Goal: Information Seeking & Learning: Find specific fact

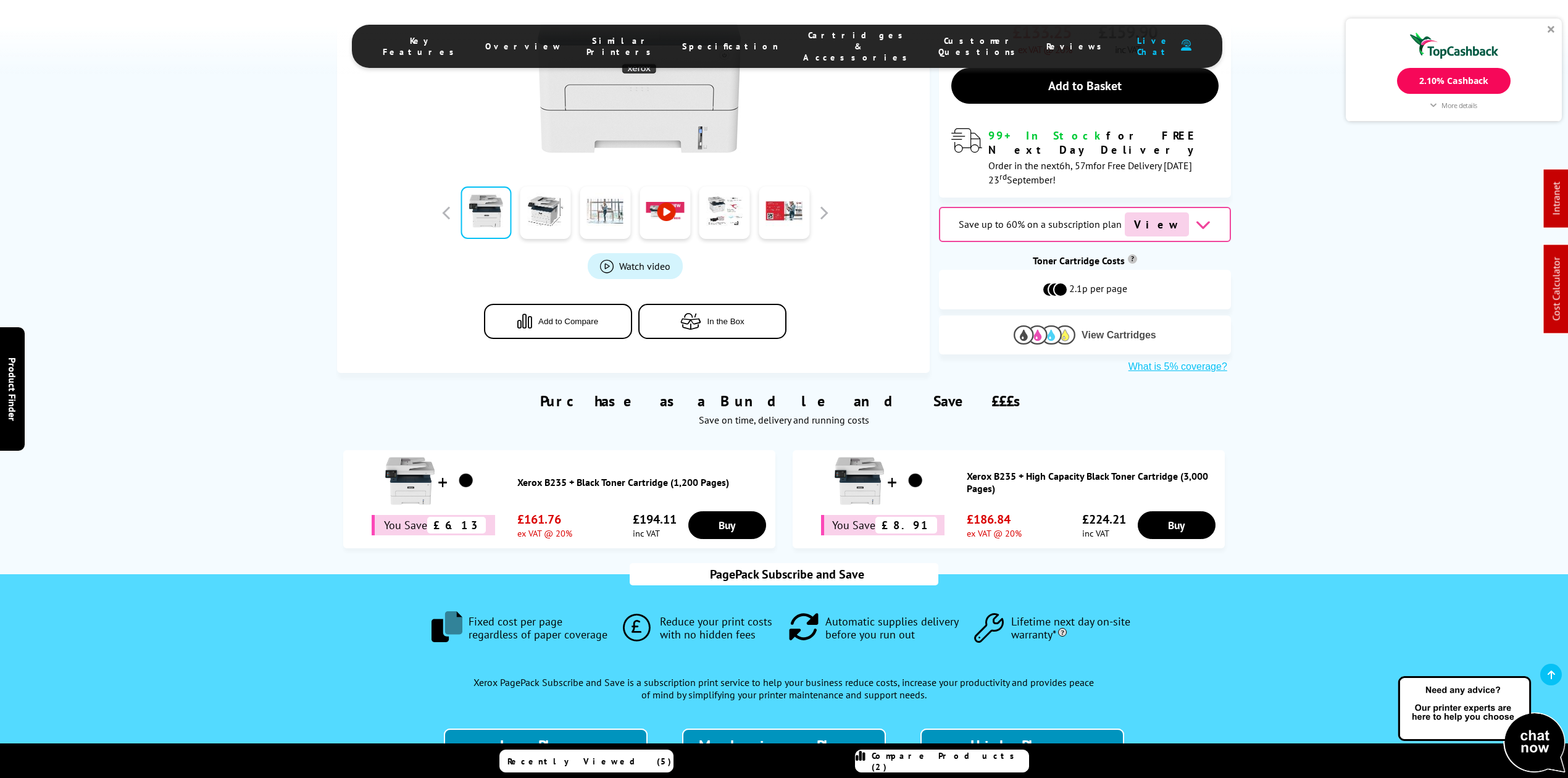
click at [979, 325] on button "View Cartridges" at bounding box center [1085, 335] width 273 height 20
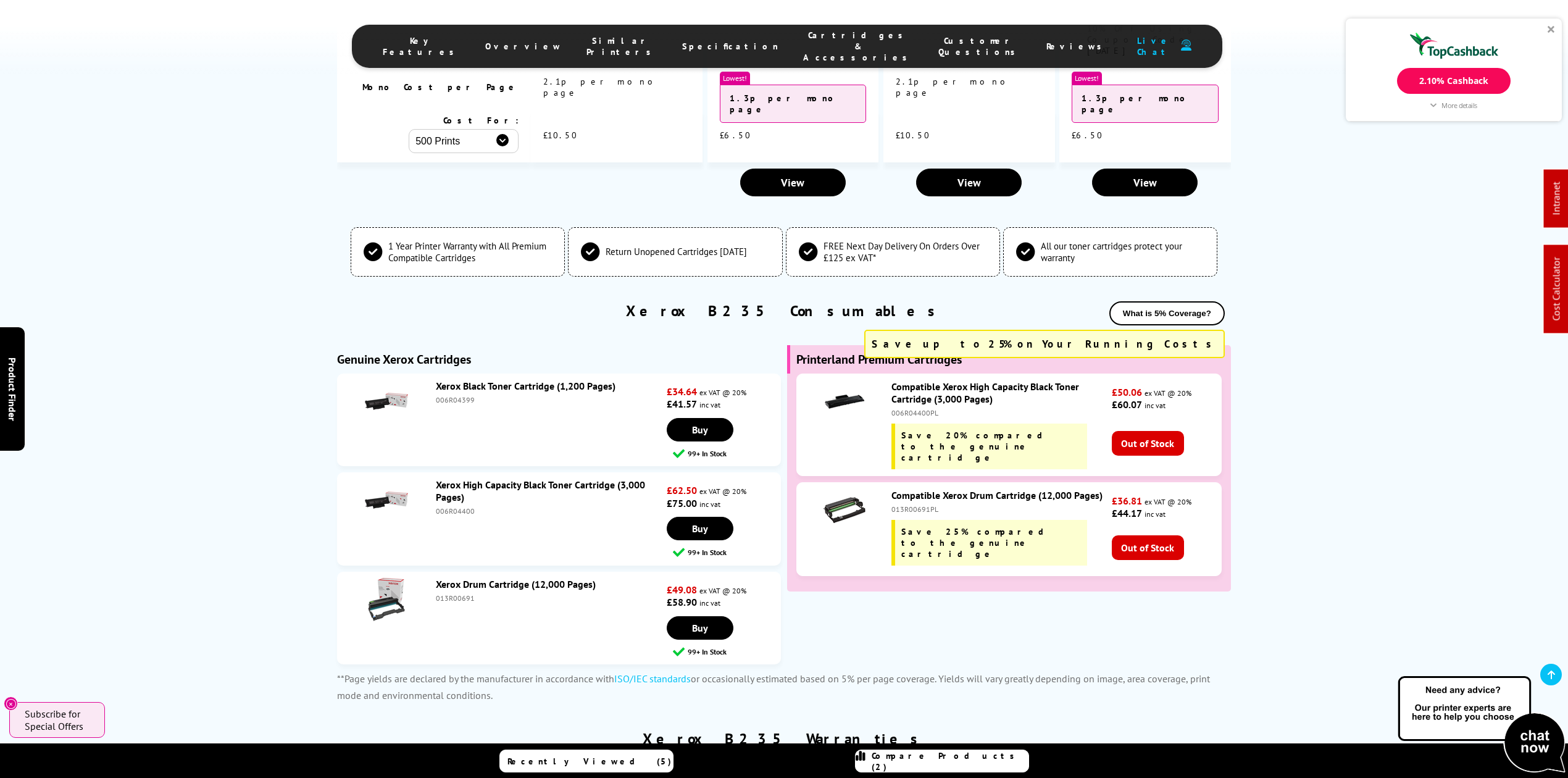
scroll to position [4042, 0]
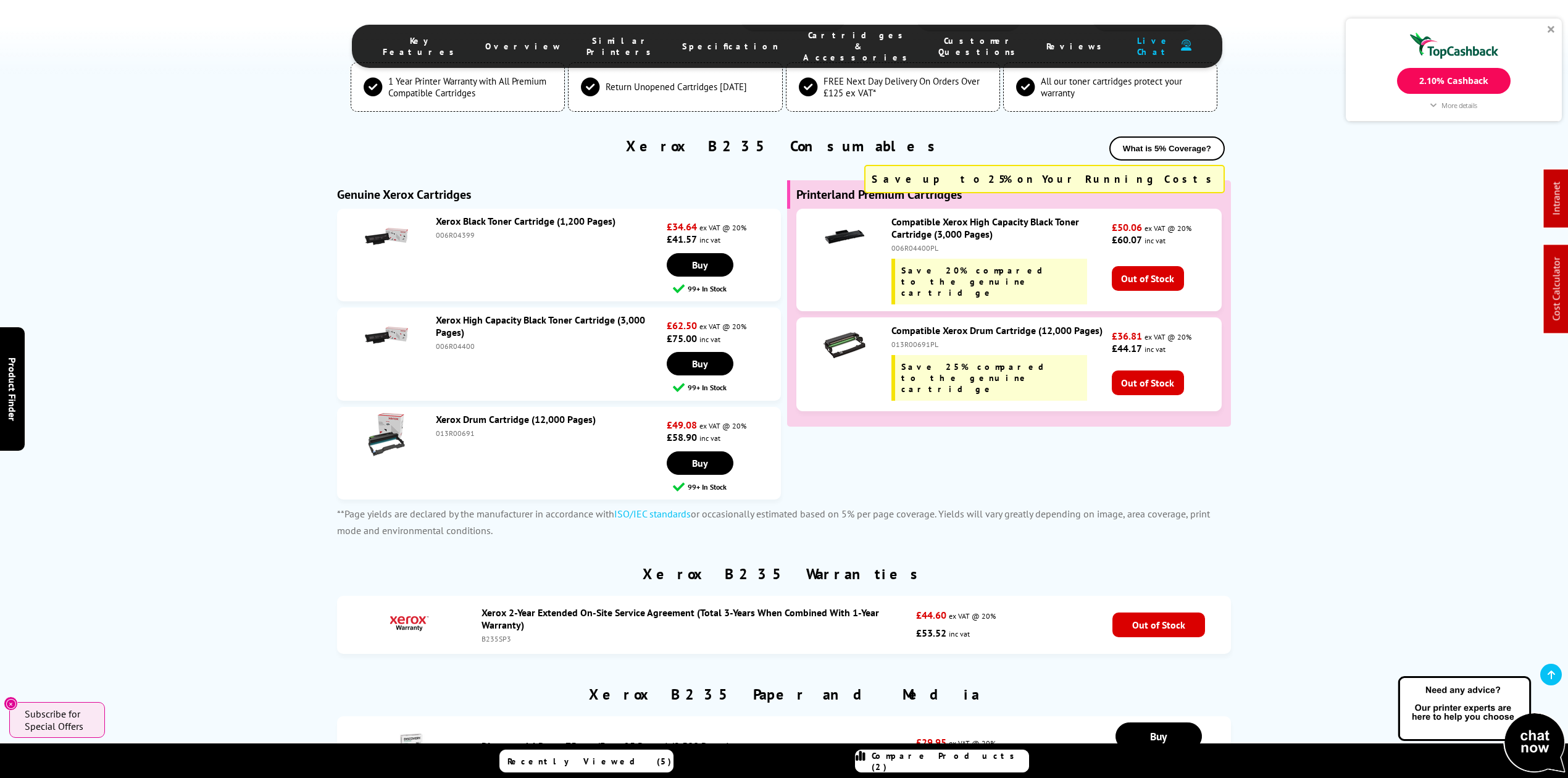
click at [463, 341] on div "006R04400" at bounding box center [550, 346] width 228 height 10
copy div "006R04400"
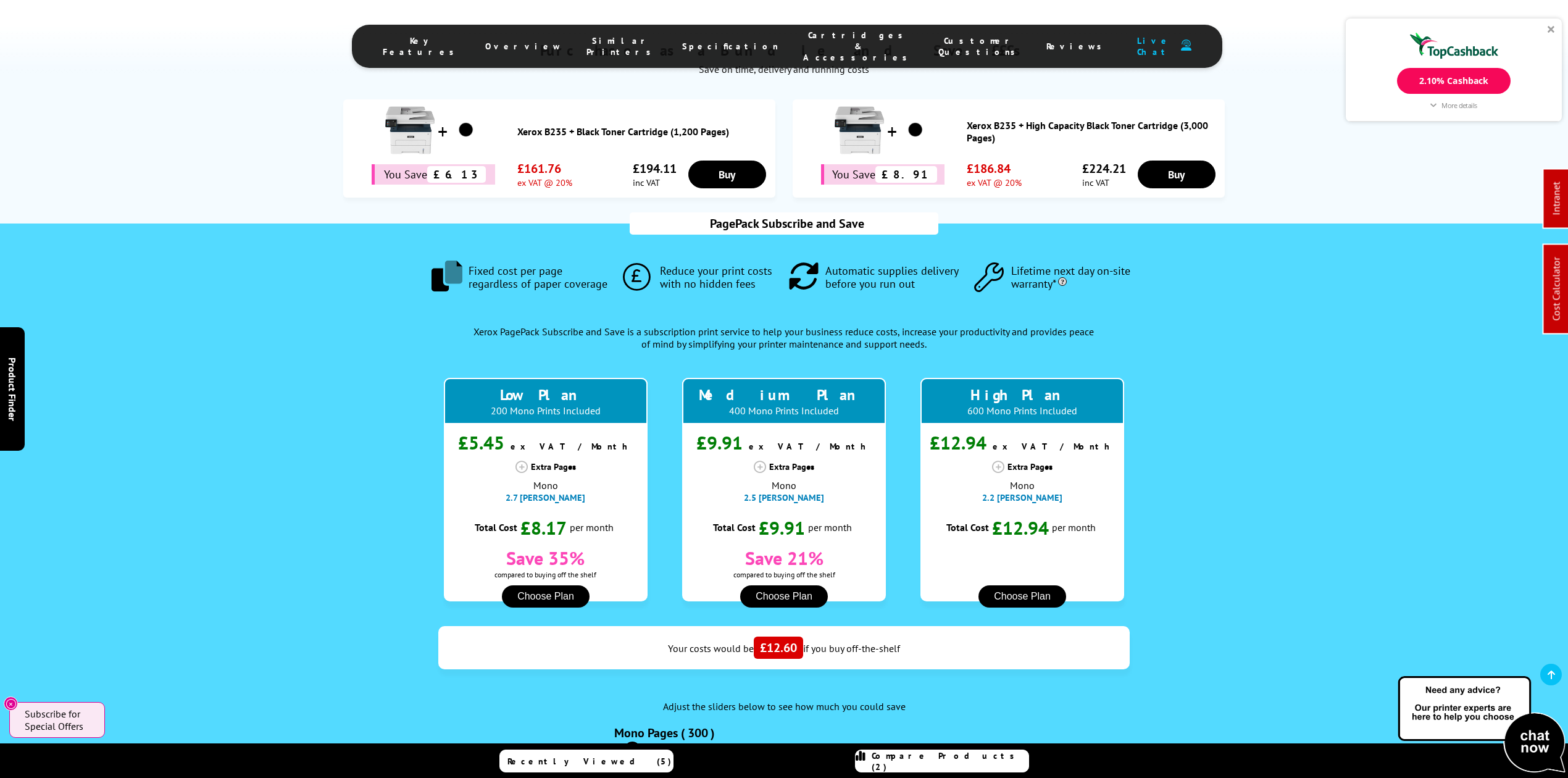
scroll to position [0, 0]
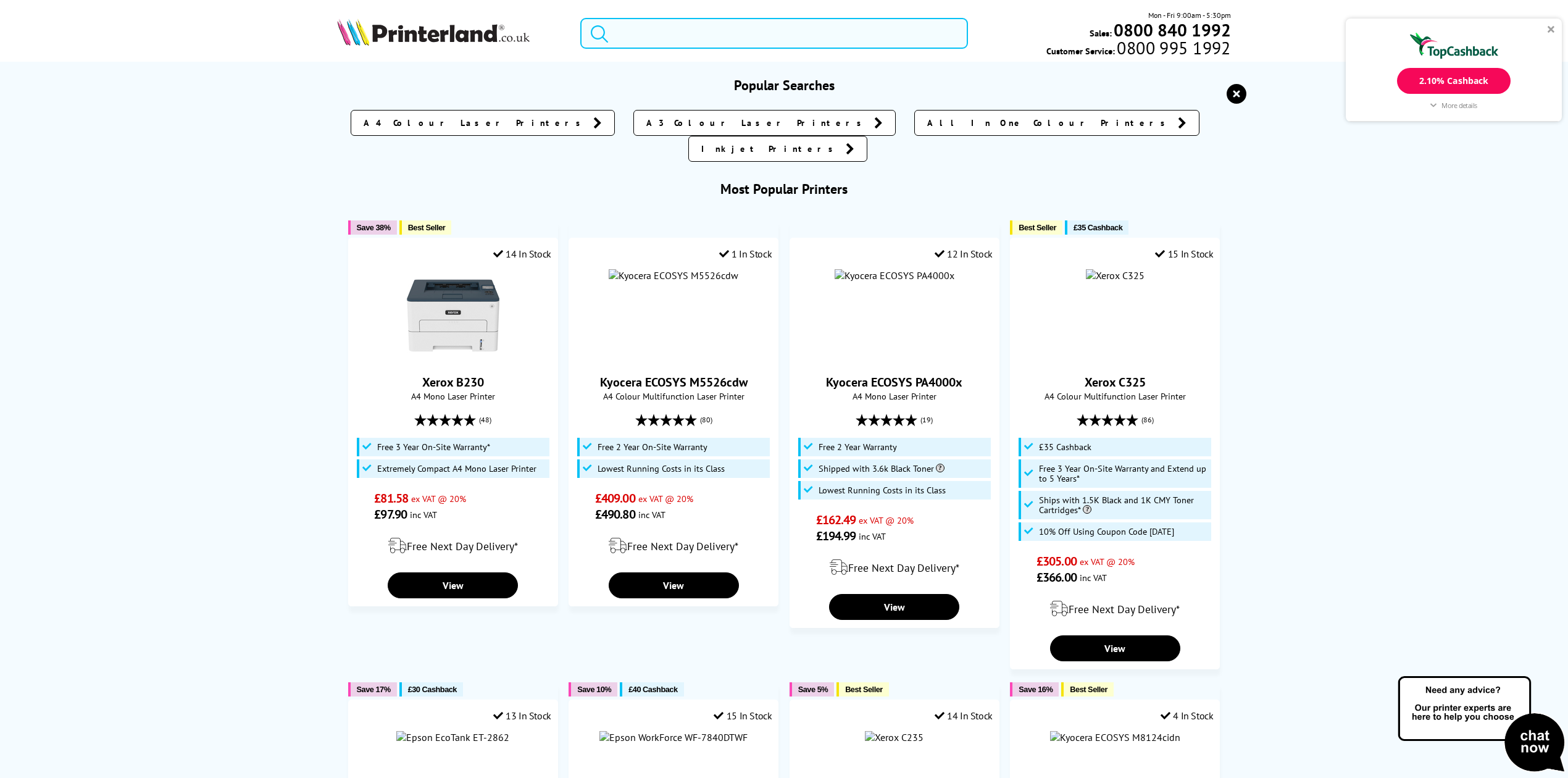
click at [734, 25] on input "search" at bounding box center [774, 33] width 388 height 31
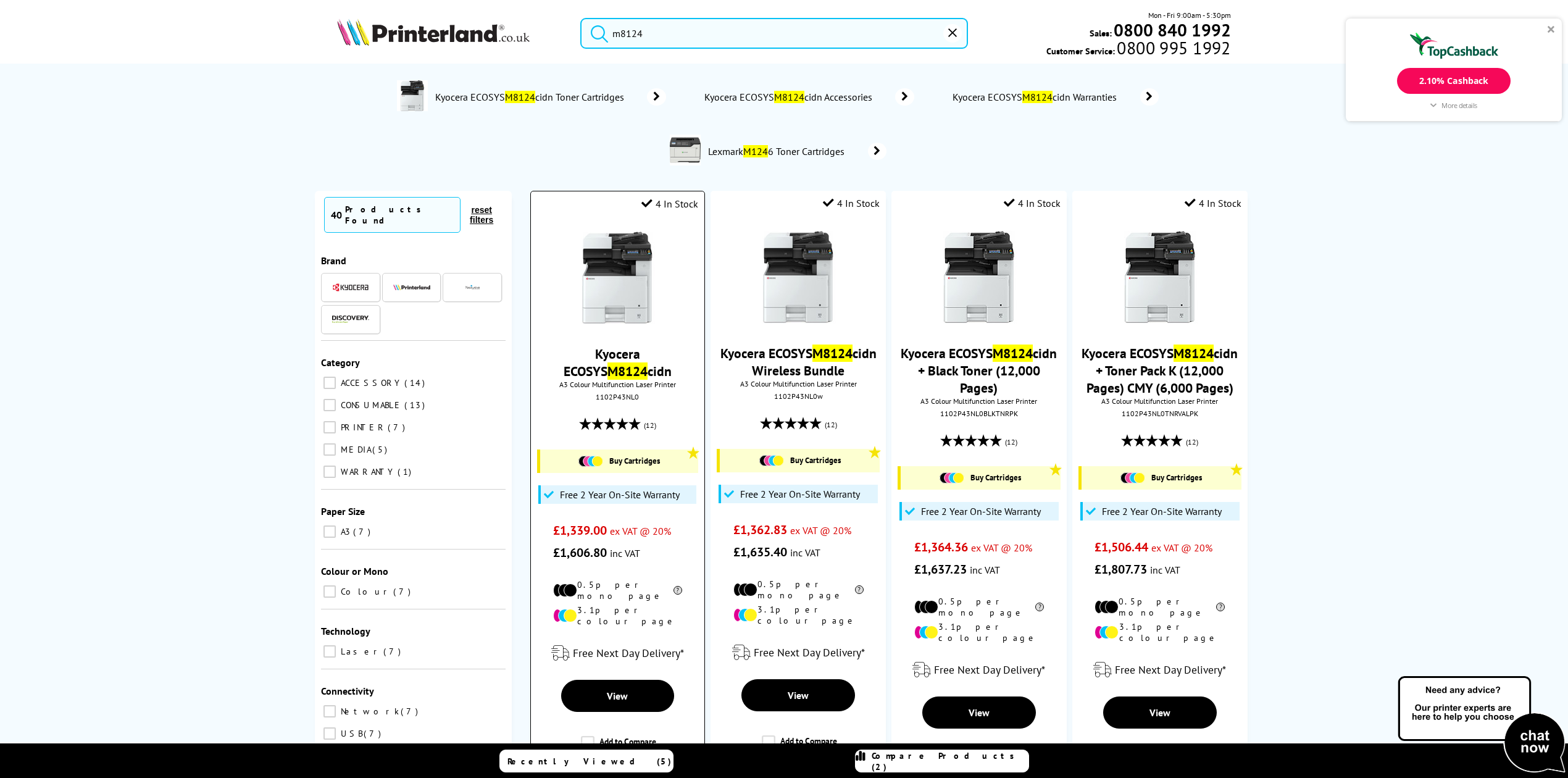
type input "m8124"
click at [583, 292] on img at bounding box center [617, 277] width 93 height 93
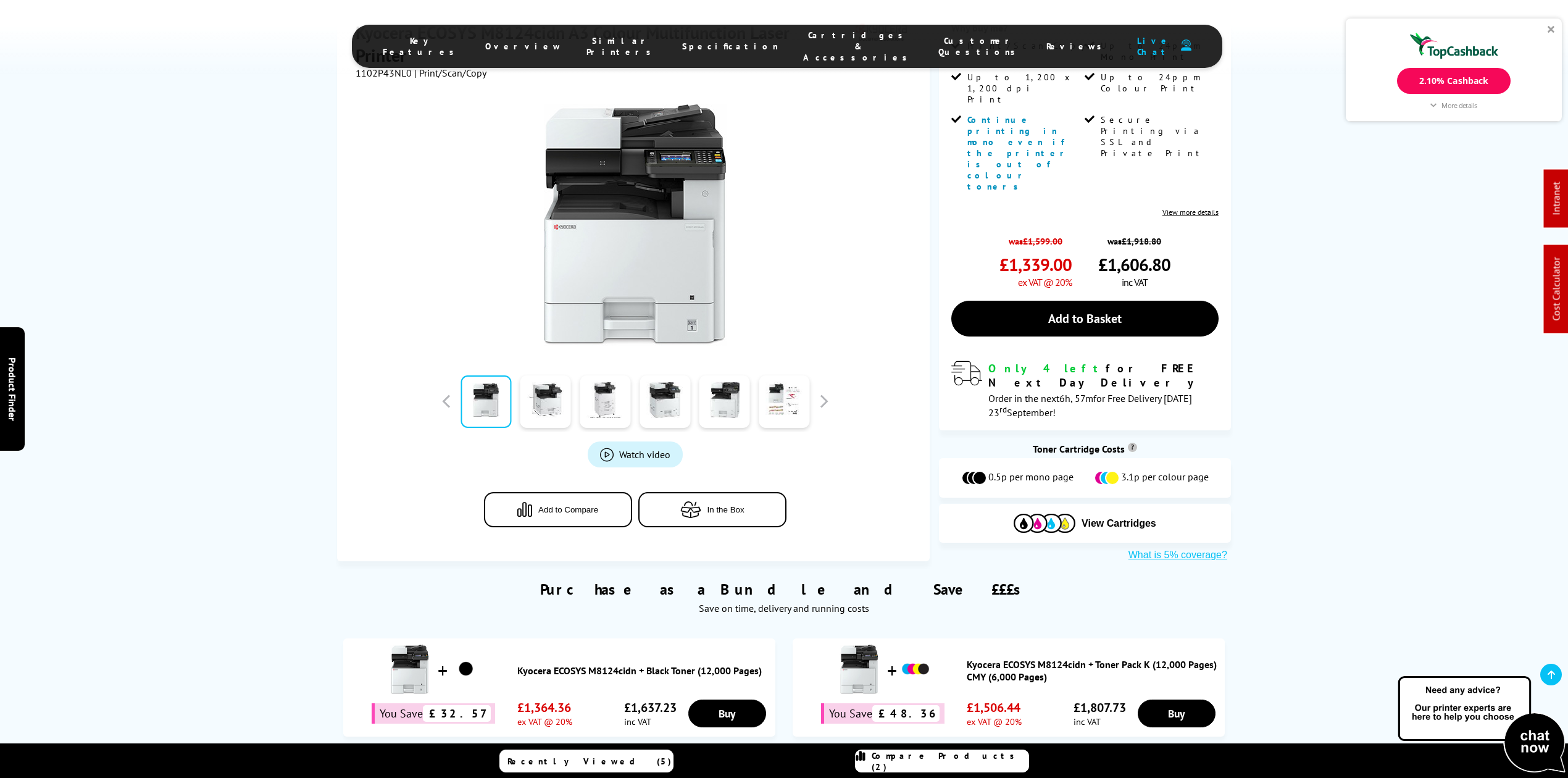
click at [1115, 458] on div "0.5p per mono page 3.1p per colour page" at bounding box center [1084, 477] width 292 height 39
click at [1115, 513] on button "View Cartridges" at bounding box center [1085, 523] width 273 height 20
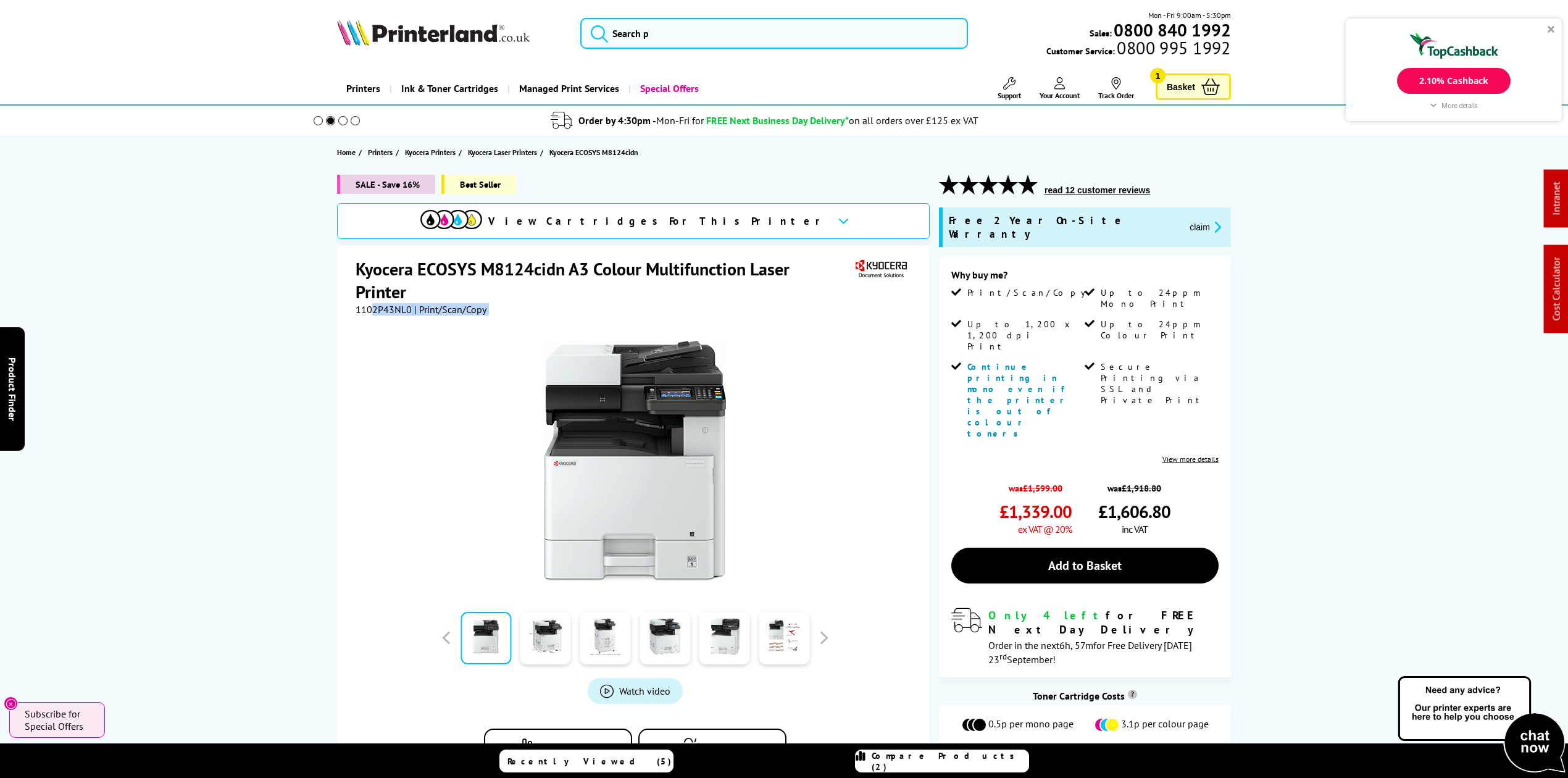
click at [372, 313] on div "Kyocera ECOSYS M8124cidn A3 Colour Multifunction Laser Printer 1102P43NL0 | Pri…" at bounding box center [634, 521] width 593 height 552
click at [372, 315] on div at bounding box center [635, 455] width 558 height 279
click at [372, 310] on span "1102P43NL0" at bounding box center [383, 309] width 56 height 12
copy div "1102P43NL0"
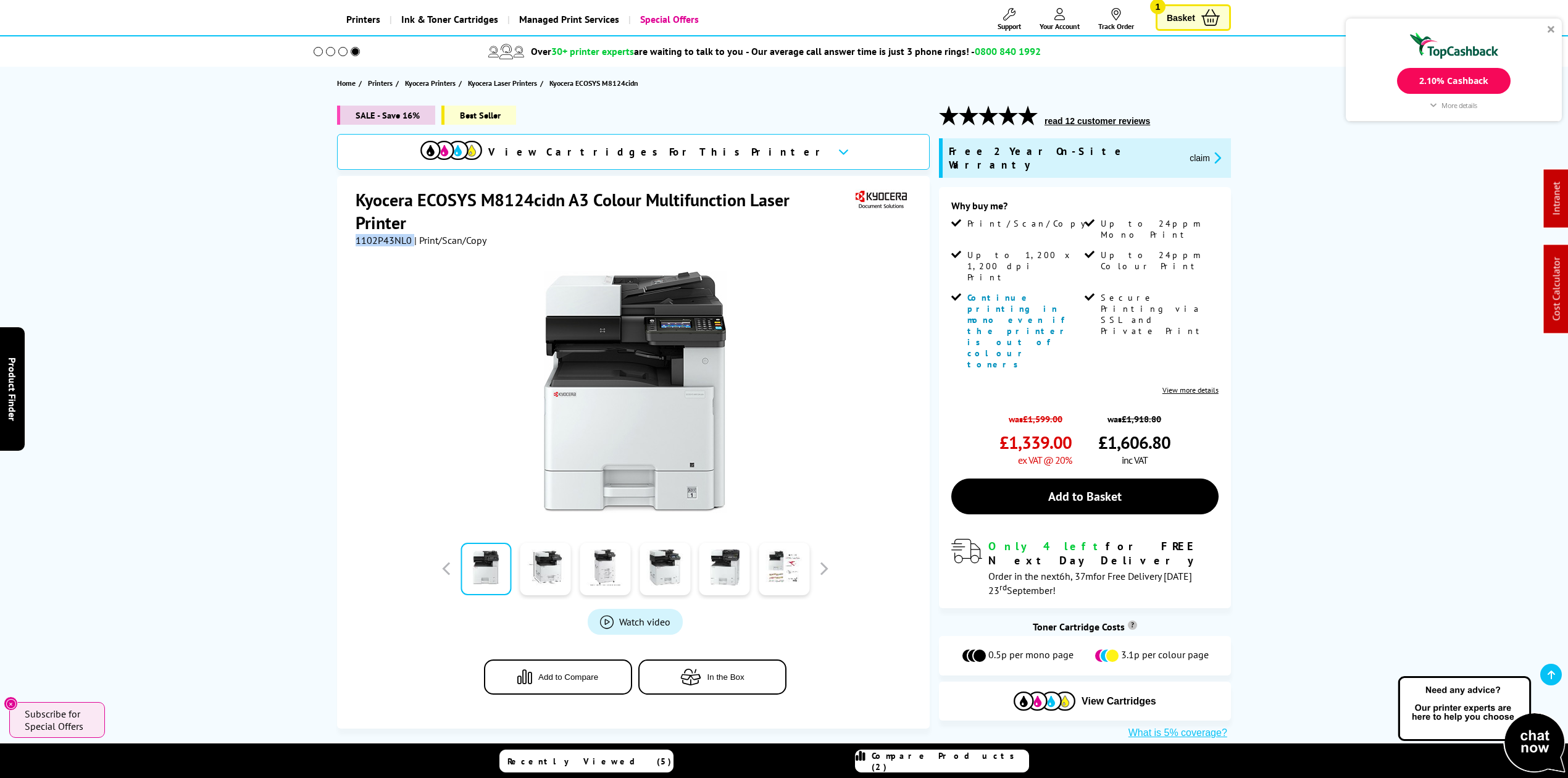
scroll to position [164, 0]
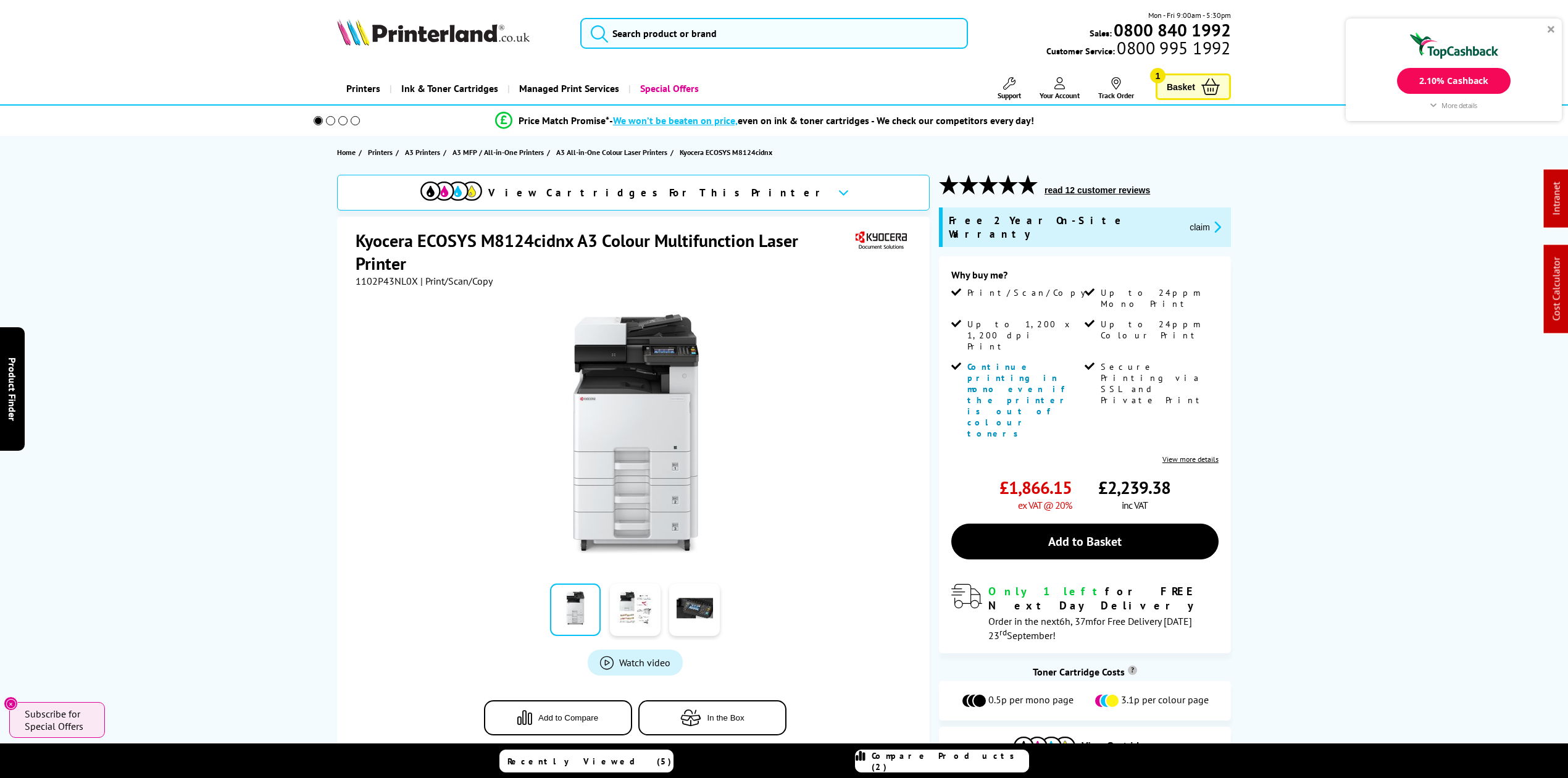
click at [383, 271] on h1 "Kyocera ECOSYS M8124cidnx A3 Colour Multifunction Laser Printer" at bounding box center [604, 252] width 497 height 46
click at [384, 271] on h1 "Kyocera ECOSYS M8124cidnx A3 Colour Multifunction Laser Printer" at bounding box center [604, 252] width 497 height 46
click at [391, 279] on span "1102P43NL0X" at bounding box center [386, 280] width 62 height 12
copy span "1102P43NL0X"
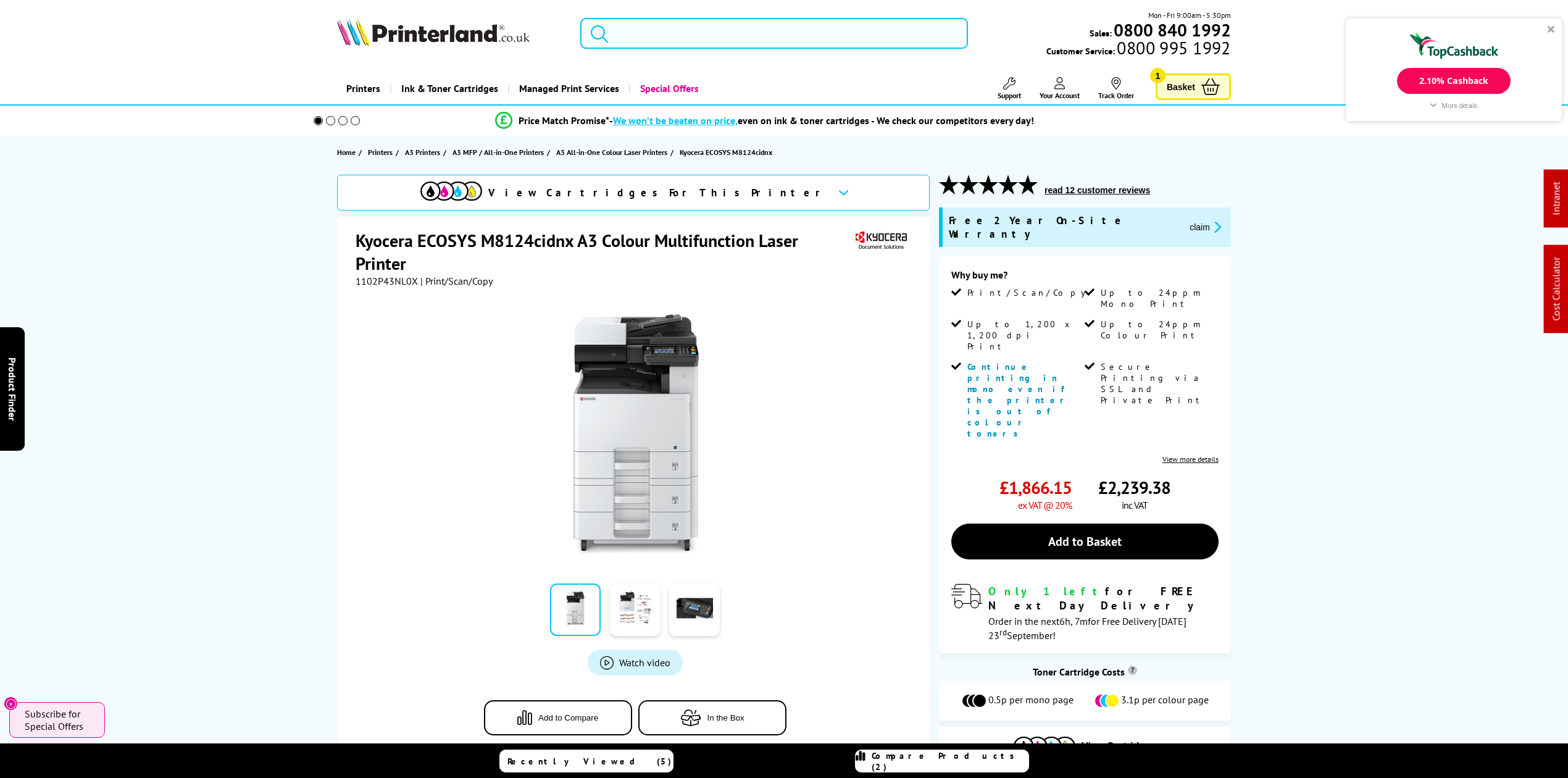
click at [655, 31] on input "search" at bounding box center [774, 33] width 388 height 31
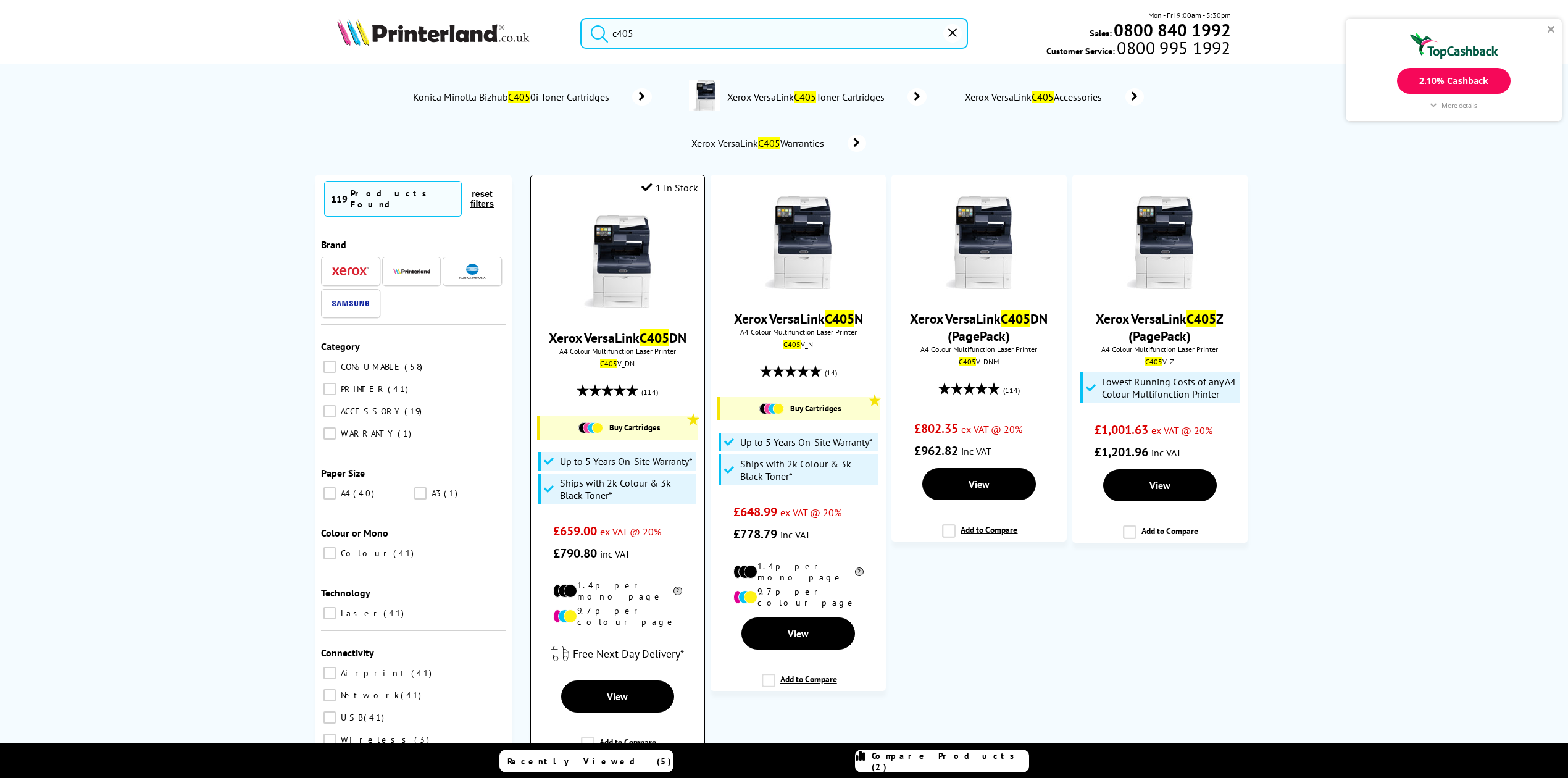
type input "c405"
click at [602, 274] on img at bounding box center [617, 261] width 93 height 93
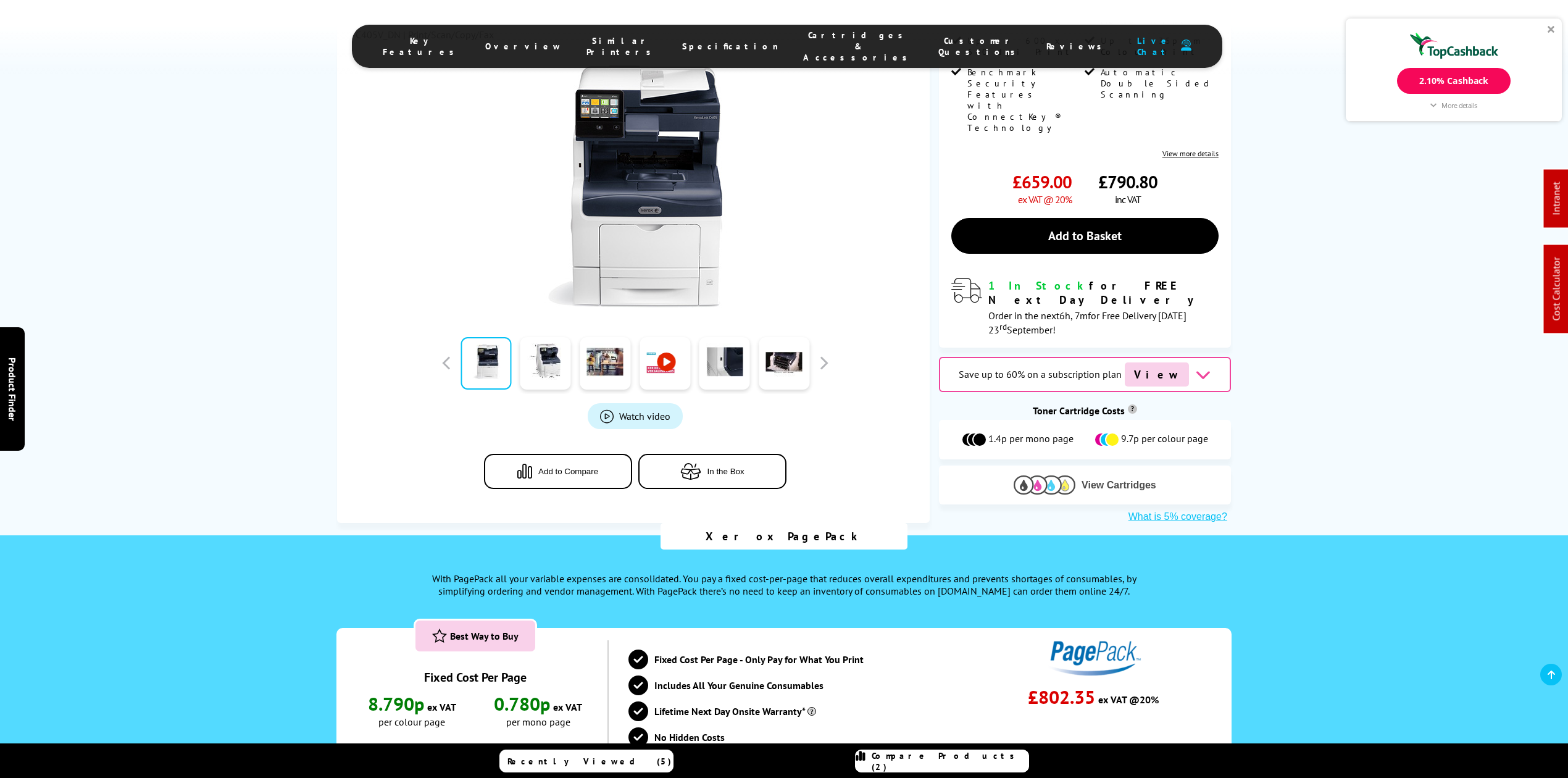
click at [1046, 475] on img at bounding box center [1044, 485] width 62 height 19
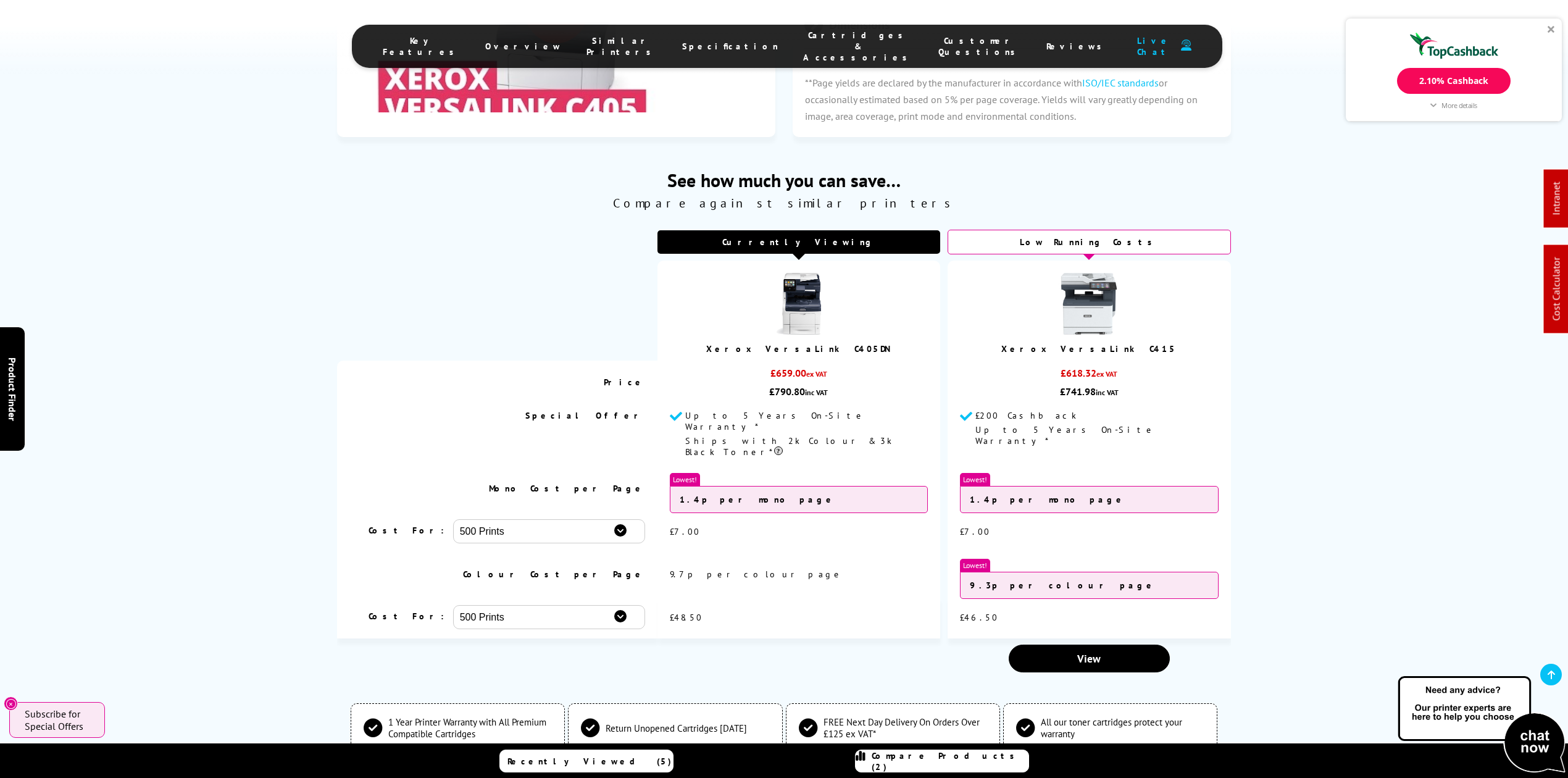
scroll to position [3825, 0]
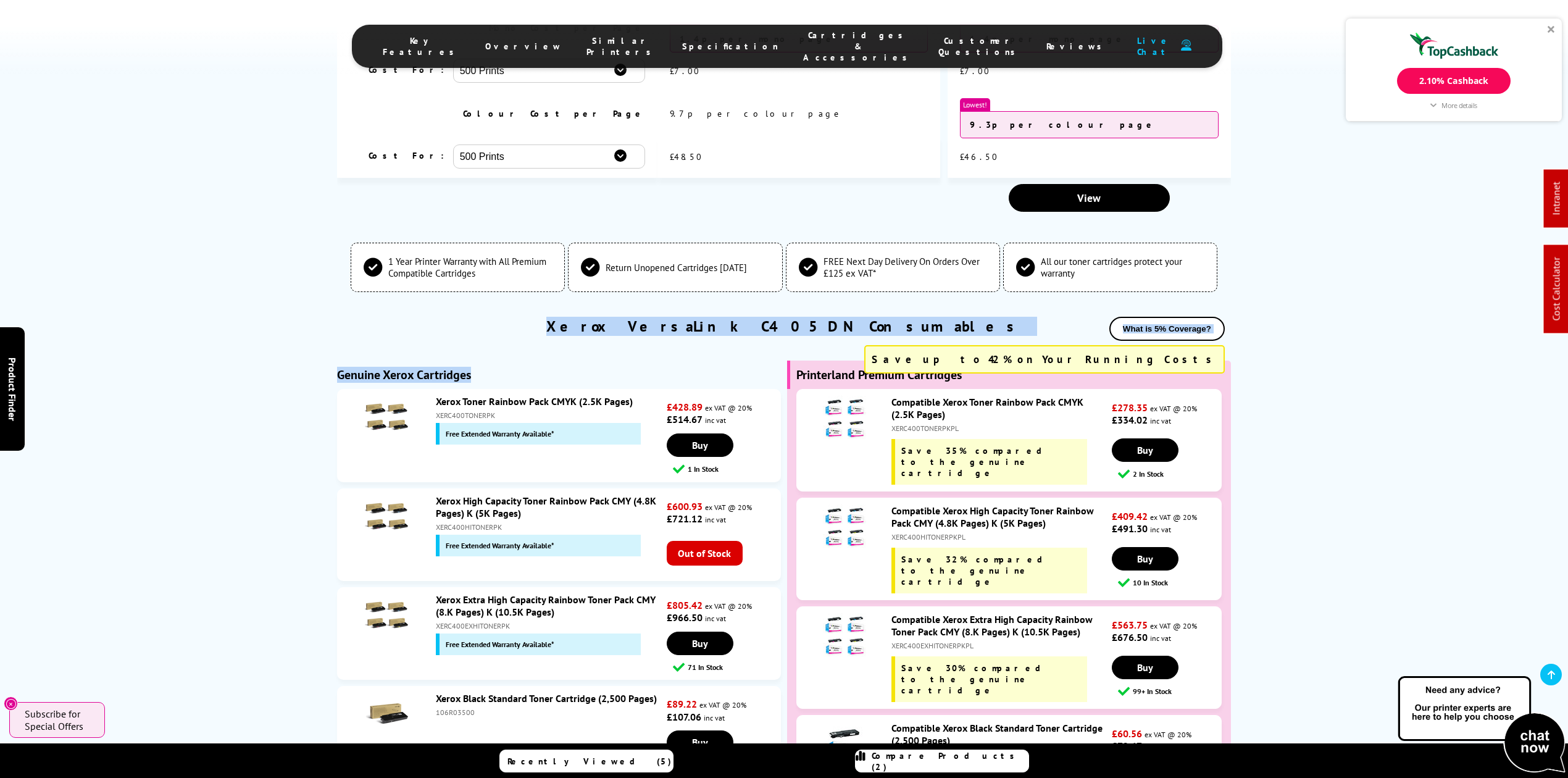
drag, startPoint x: -2, startPoint y: 228, endPoint x: -22, endPoint y: 357, distance: 130.5
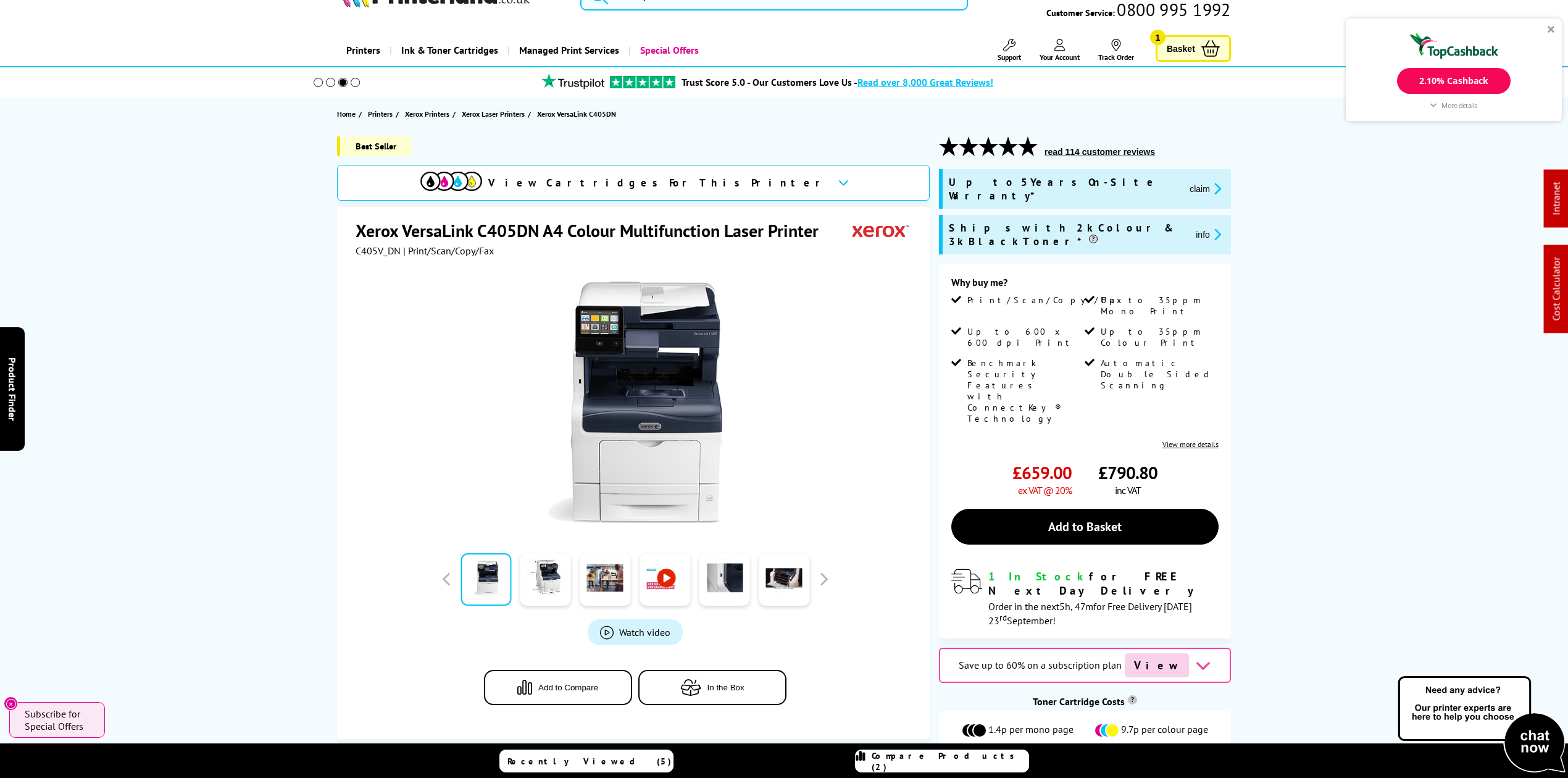
scroll to position [0, 0]
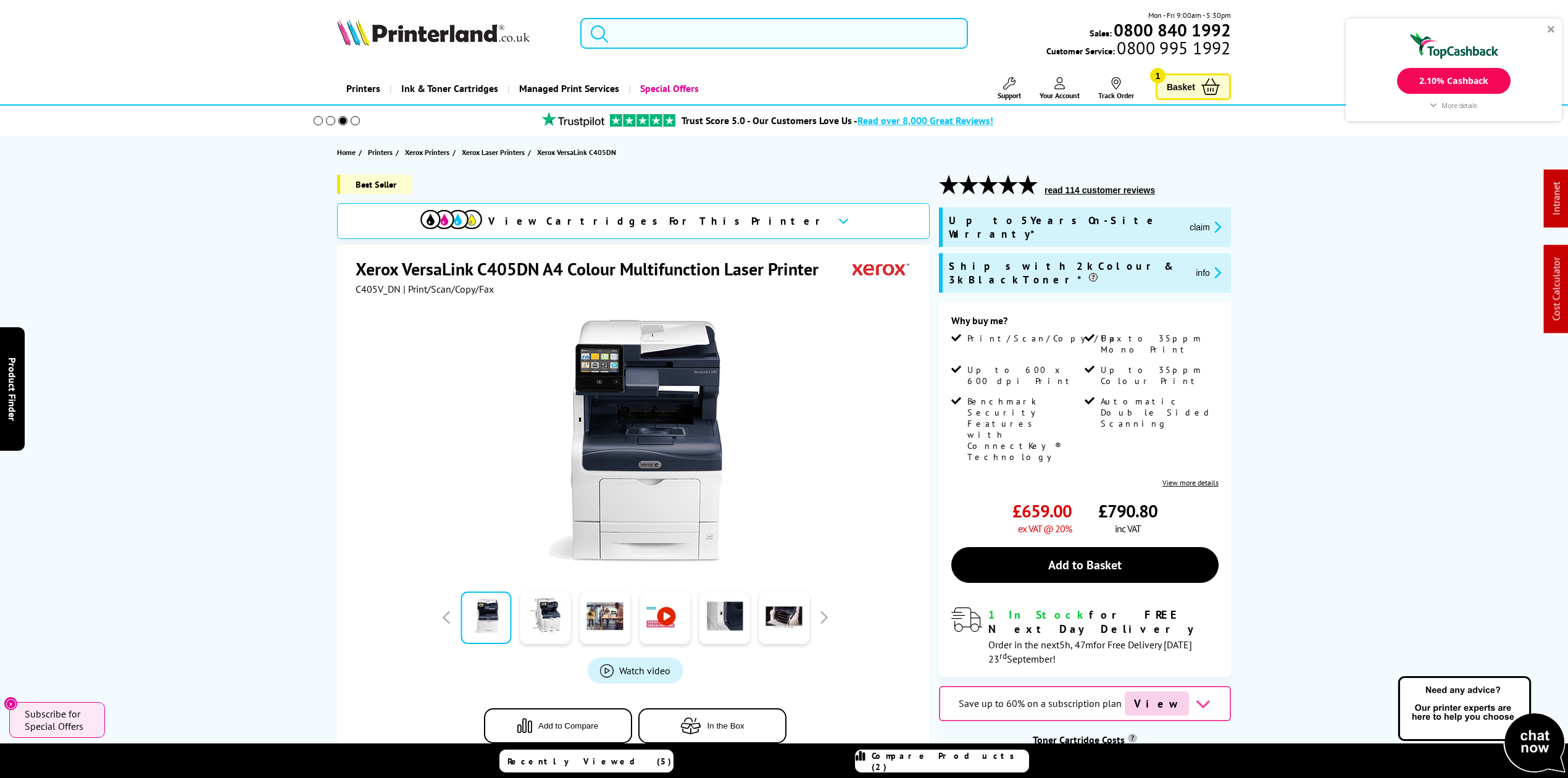
drag, startPoint x: 717, startPoint y: 38, endPoint x: 700, endPoint y: 24, distance: 22.0
click at [716, 38] on input "search" at bounding box center [774, 33] width 388 height 31
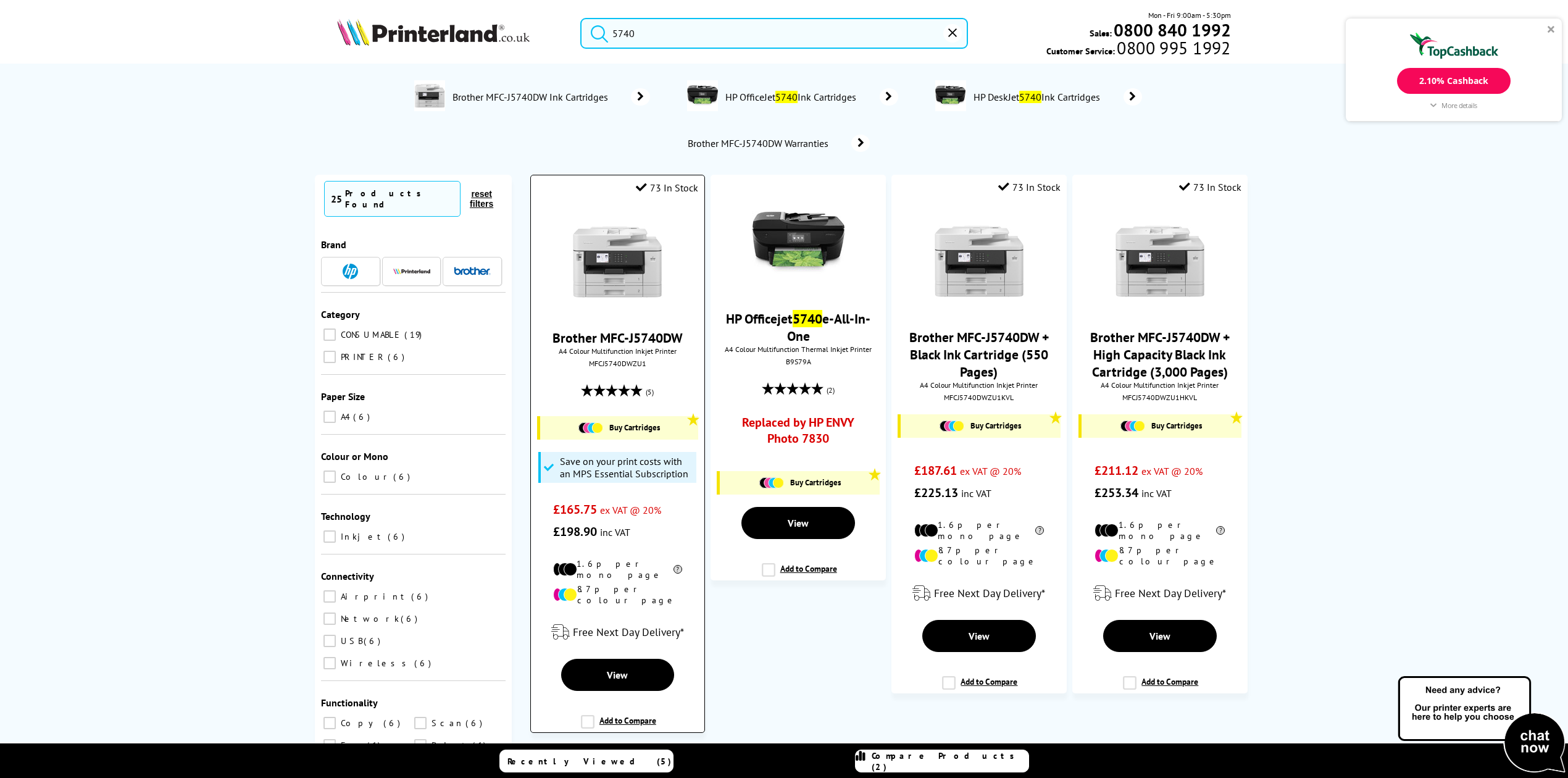
type input "5740"
click at [623, 260] on img at bounding box center [617, 261] width 93 height 93
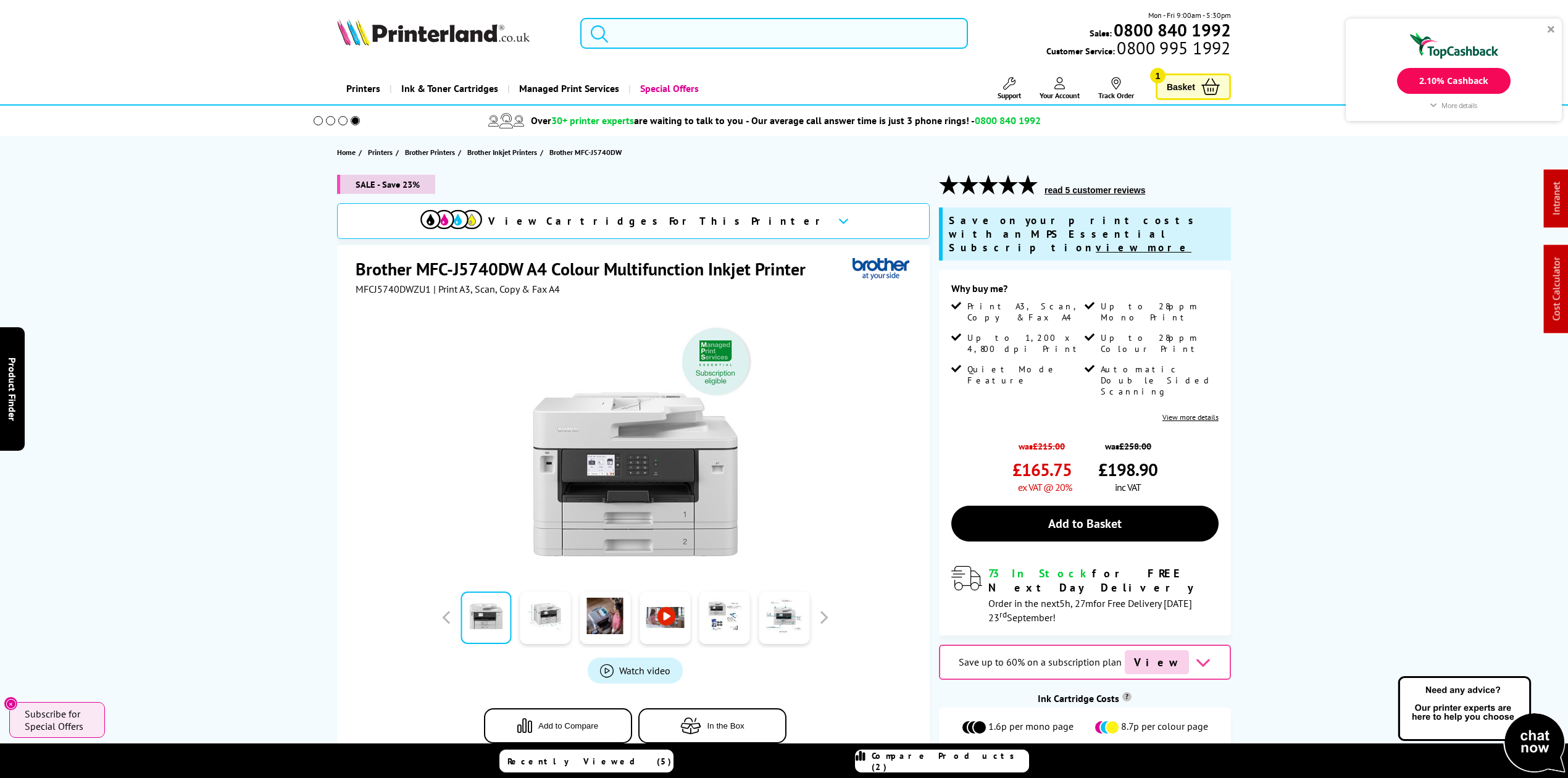
drag, startPoint x: 694, startPoint y: 28, endPoint x: 708, endPoint y: 37, distance: 16.6
click at [694, 26] on input "search" at bounding box center [774, 33] width 388 height 31
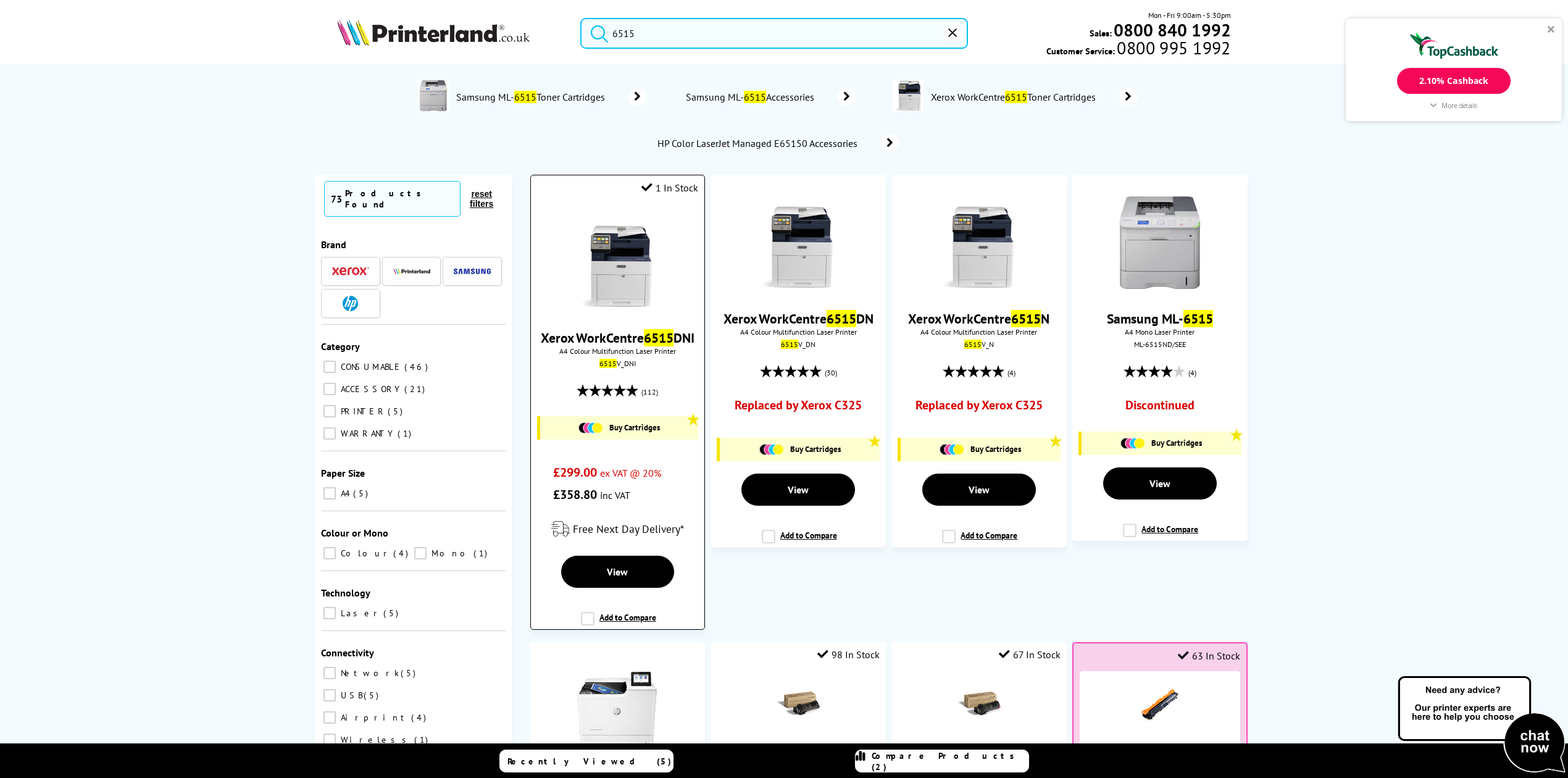
type input "6515"
click at [646, 262] on img at bounding box center [617, 261] width 93 height 93
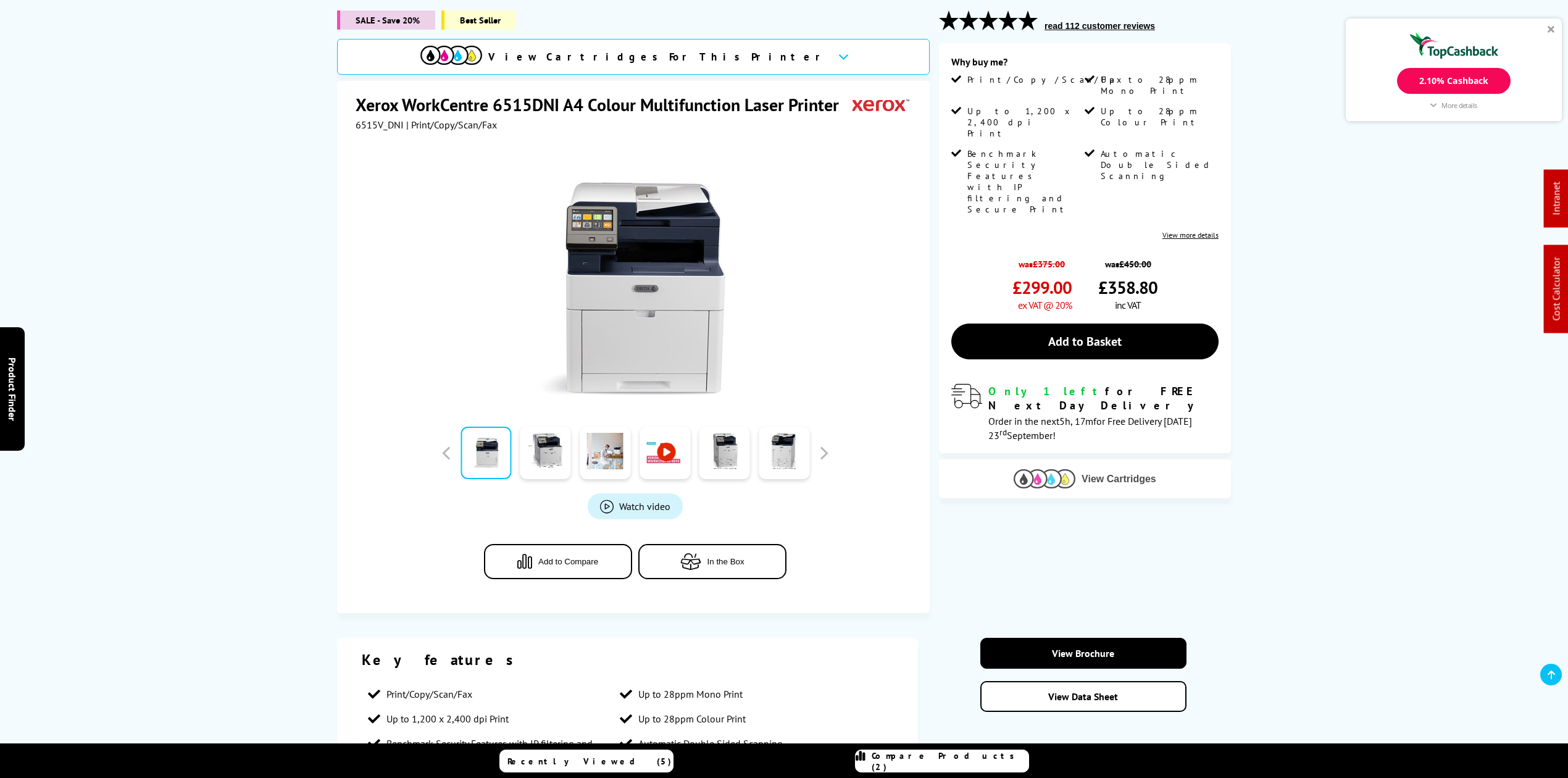
click at [1075, 469] on img at bounding box center [1044, 479] width 62 height 19
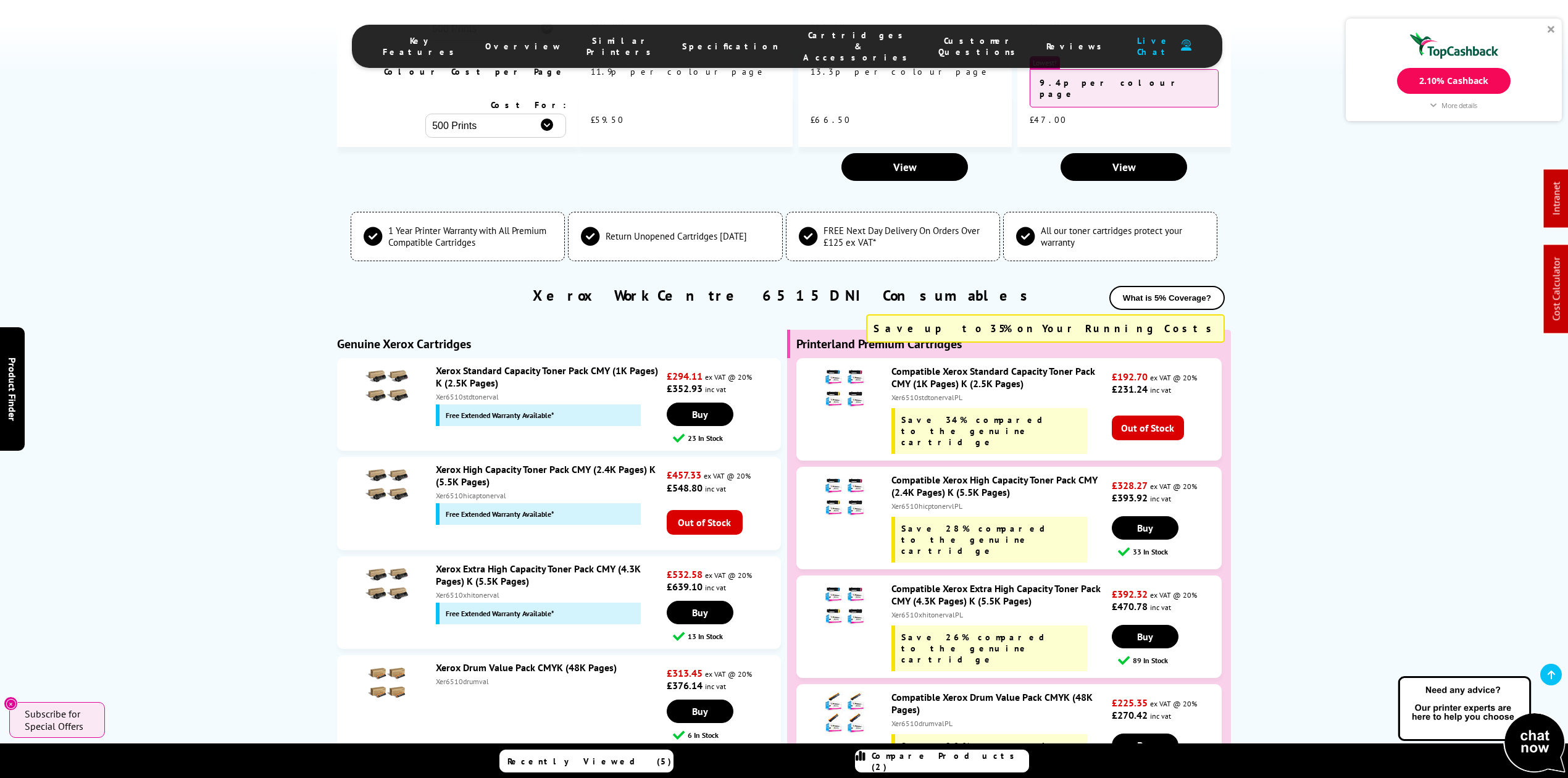
scroll to position [3756, 0]
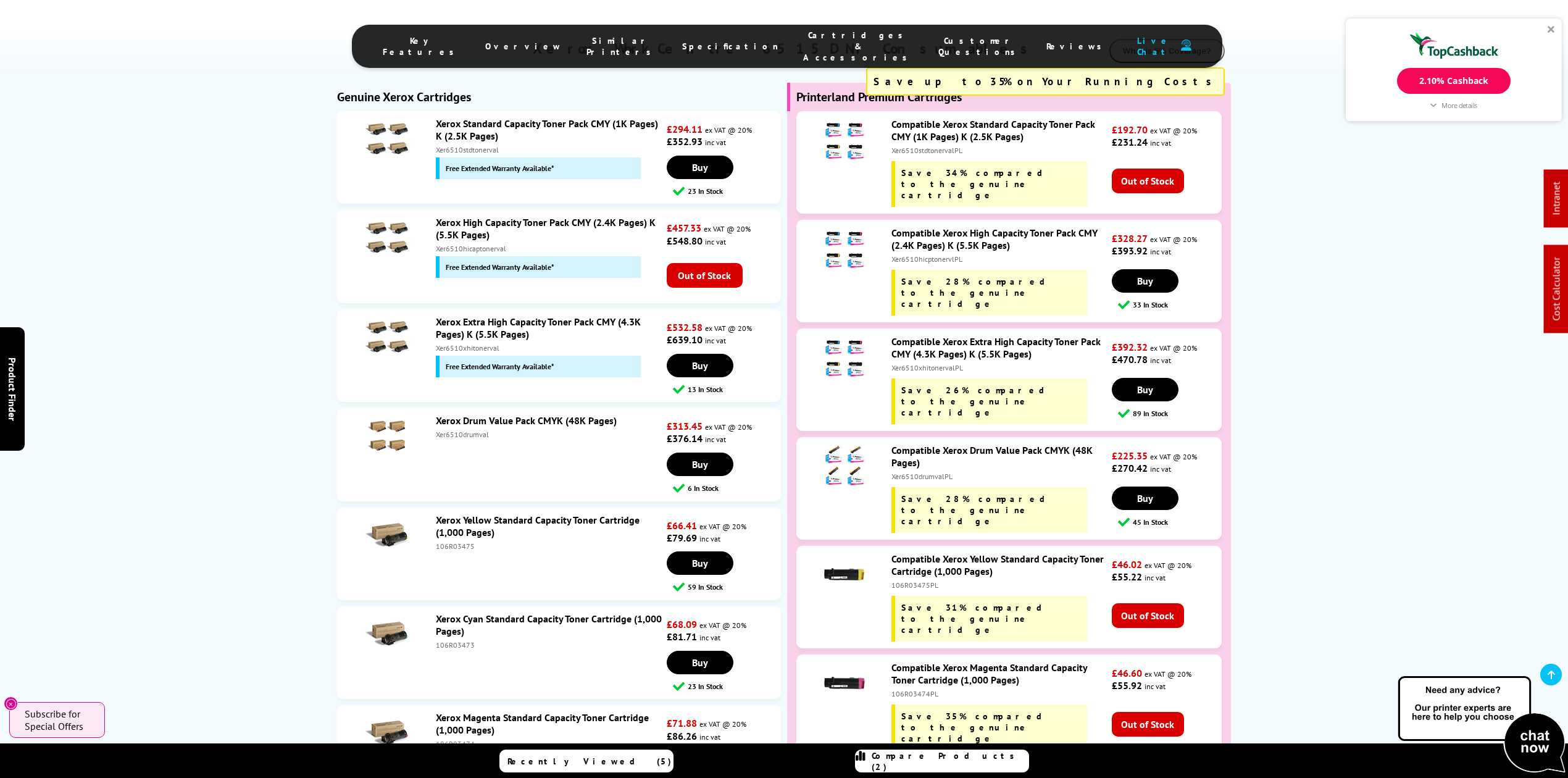
click at [920, 363] on div "Xer6510xhitonervalPL" at bounding box center [1000, 368] width 217 height 10
click at [922, 363] on div "Xer6510xhitonervalPL" at bounding box center [1000, 368] width 217 height 10
copy div "Xer6510xhitonervalPL"
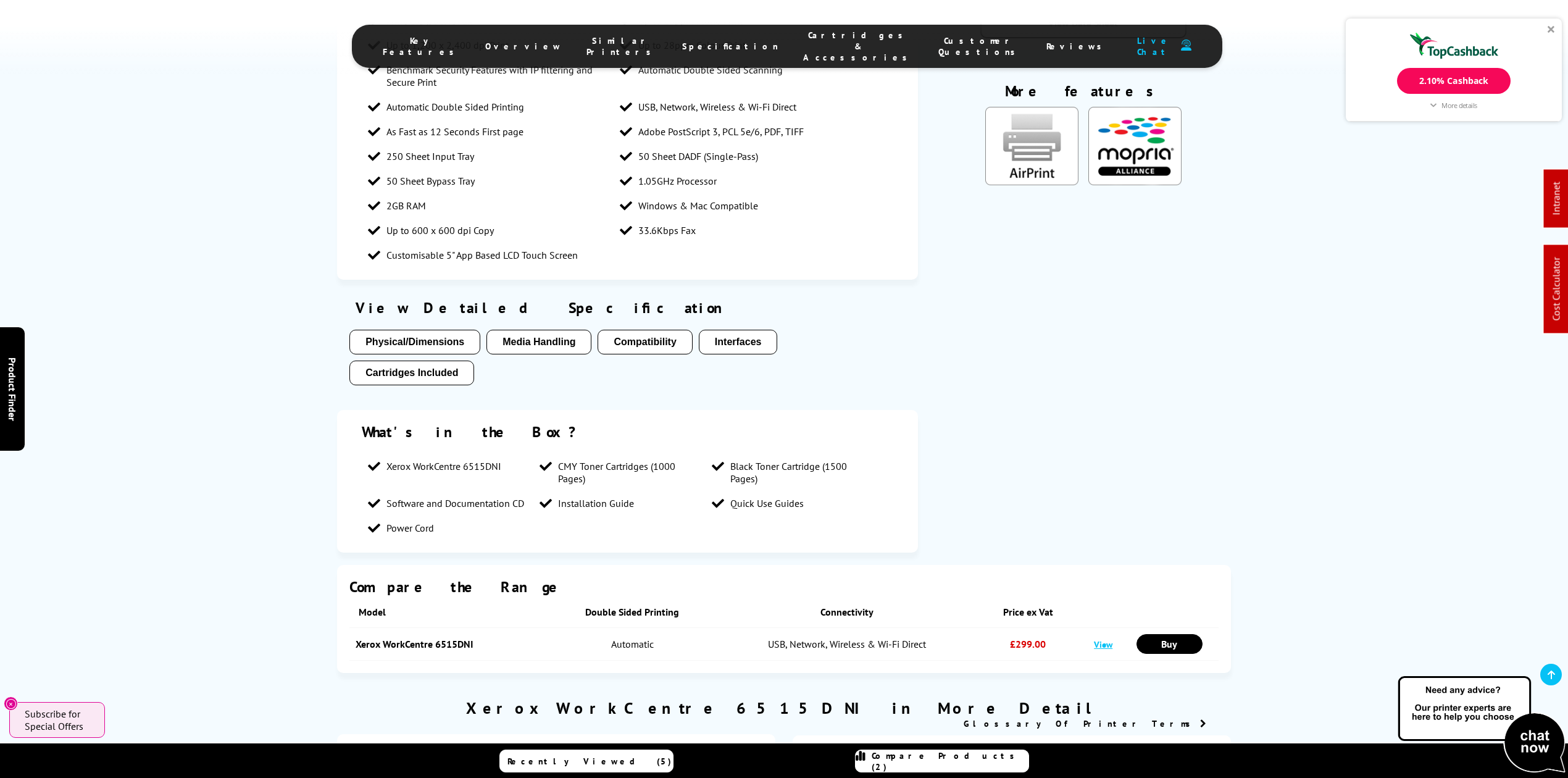
scroll to position [0, 0]
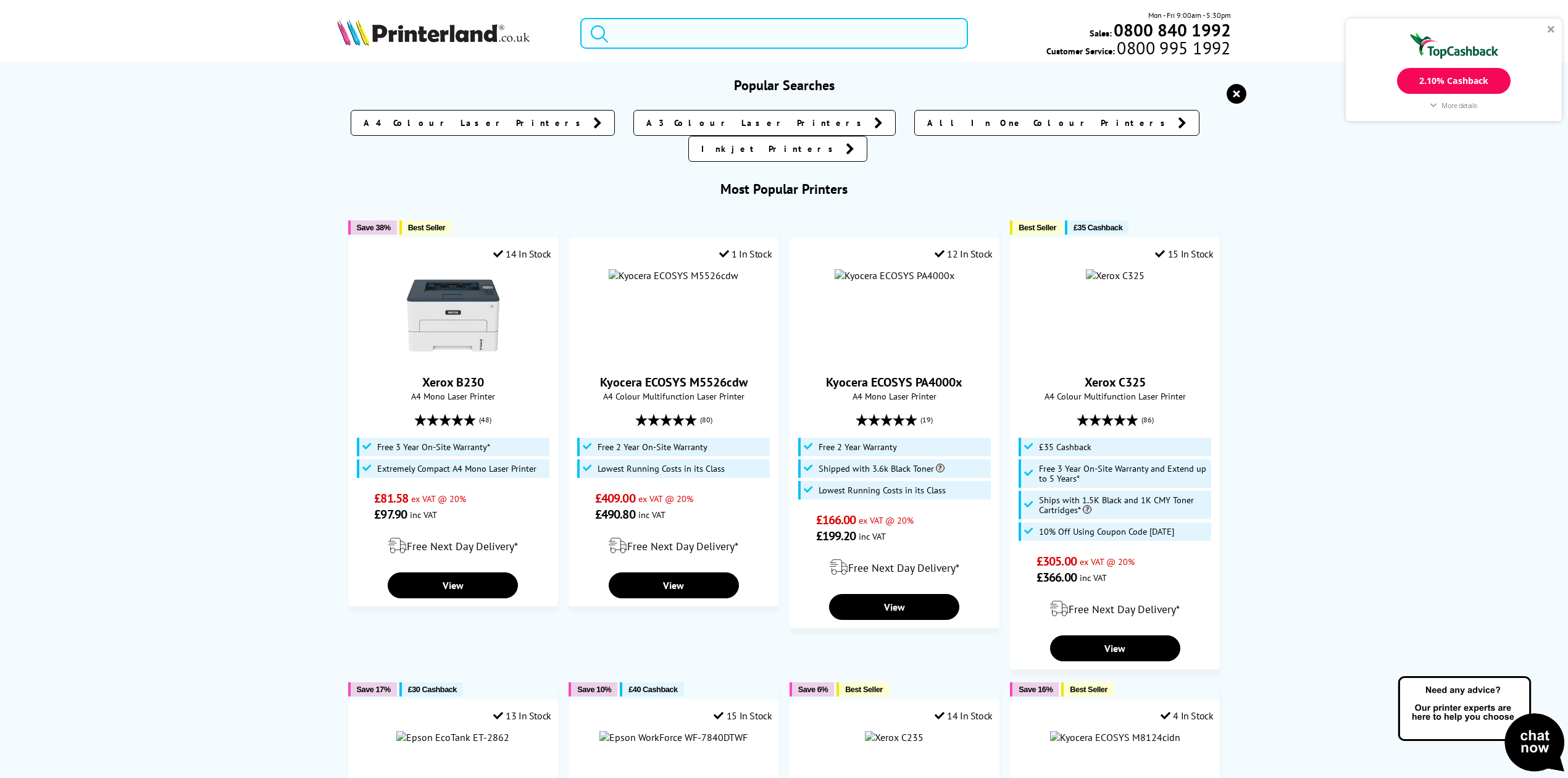
drag, startPoint x: 833, startPoint y: 35, endPoint x: 824, endPoint y: 35, distance: 9.0
click at [831, 35] on input "search" at bounding box center [774, 33] width 388 height 31
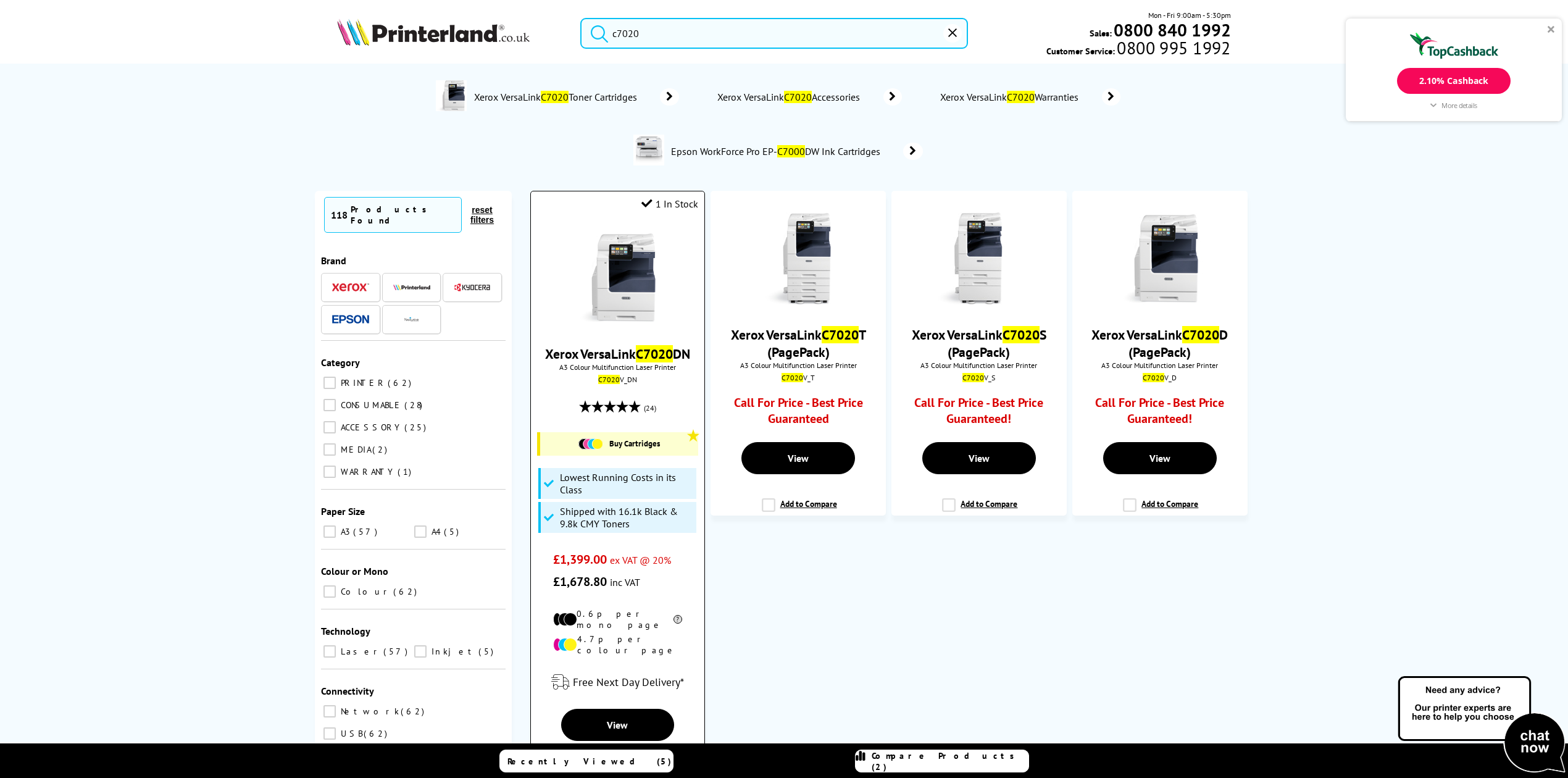
type input "c7020"
click at [566, 263] on div at bounding box center [618, 278] width 162 height 95
click at [597, 268] on img at bounding box center [617, 277] width 93 height 93
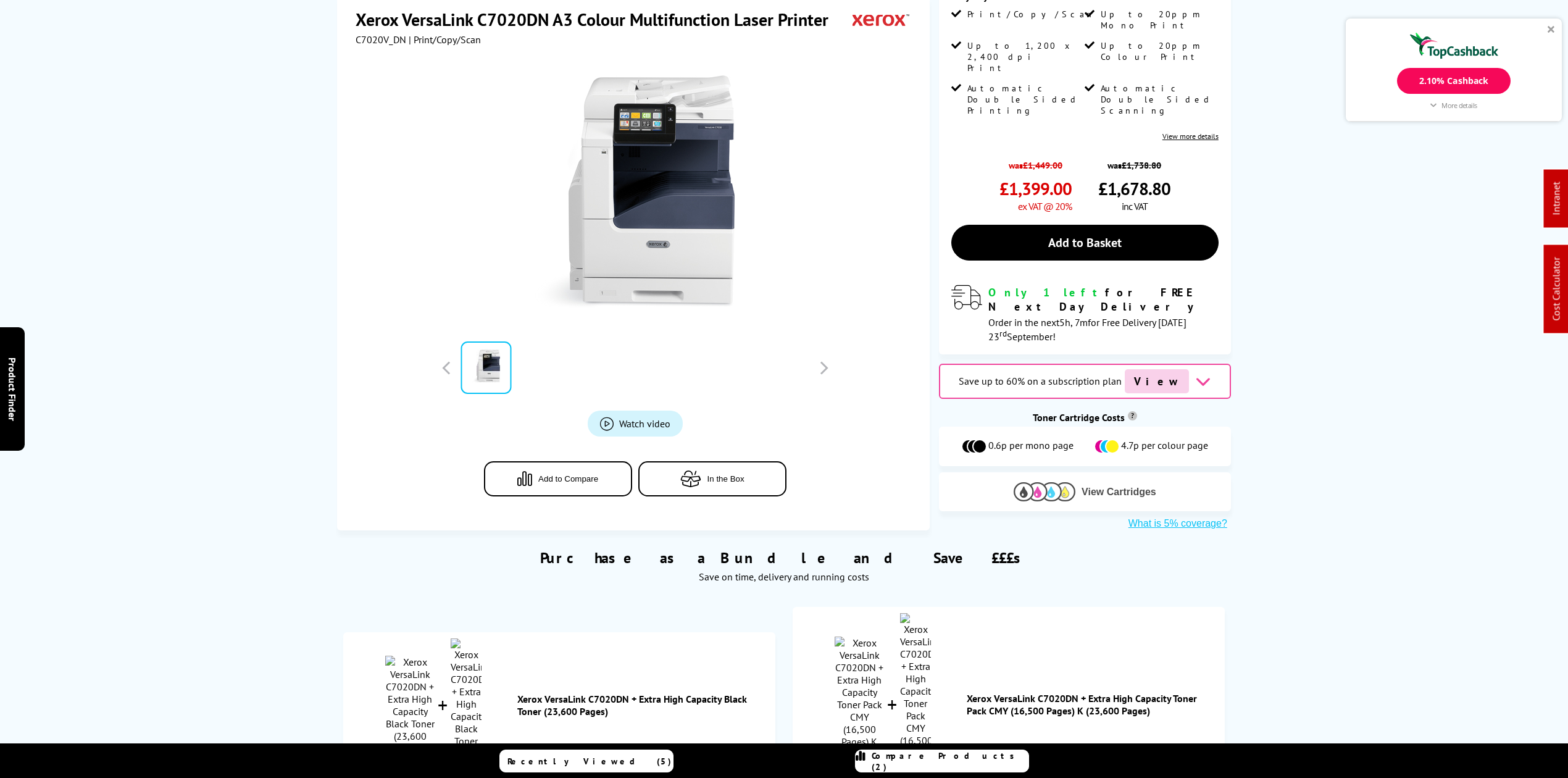
scroll to position [329, 0]
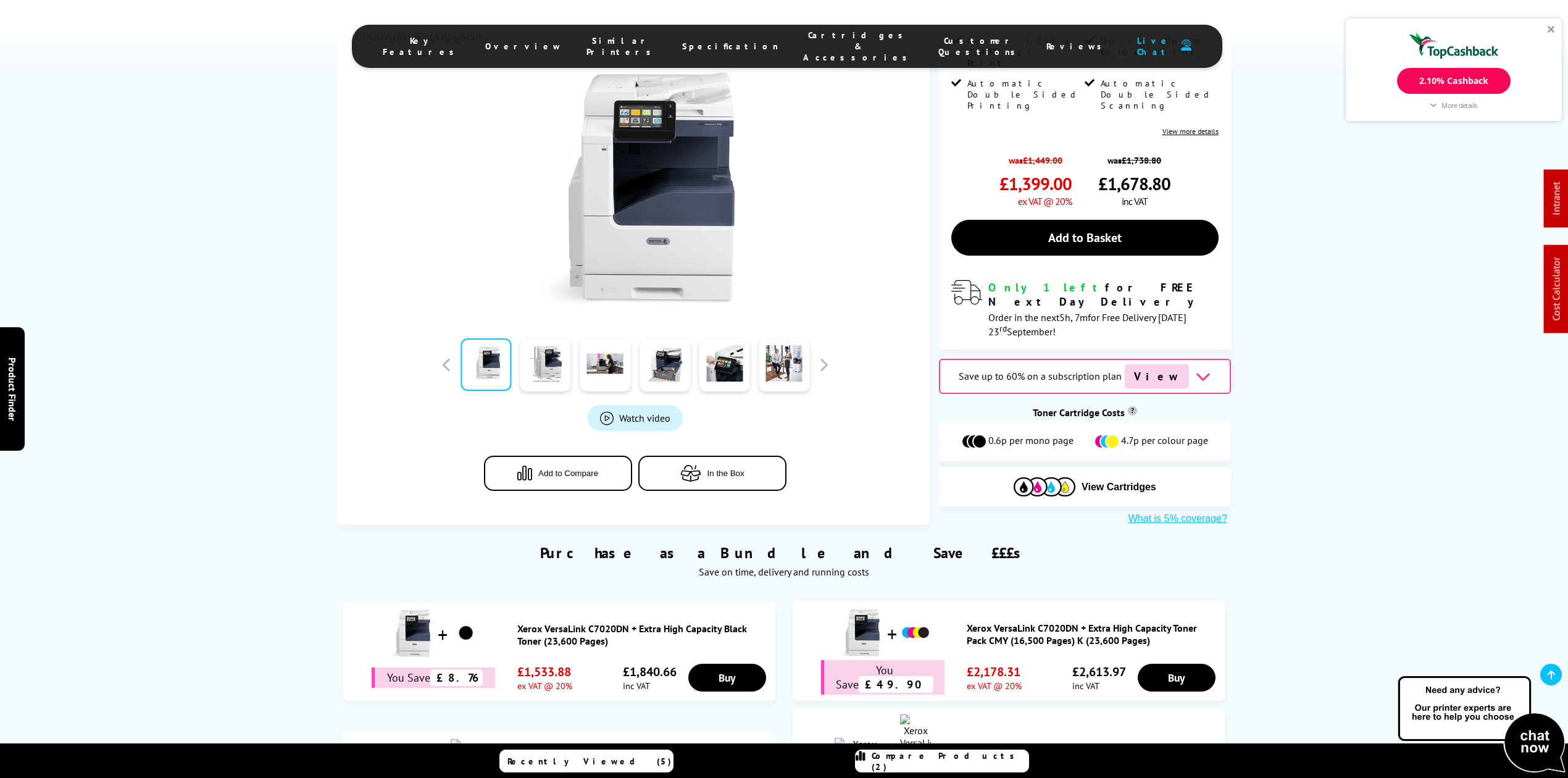
click at [1083, 467] on div "View Cartridges" at bounding box center [1084, 486] width 292 height 39
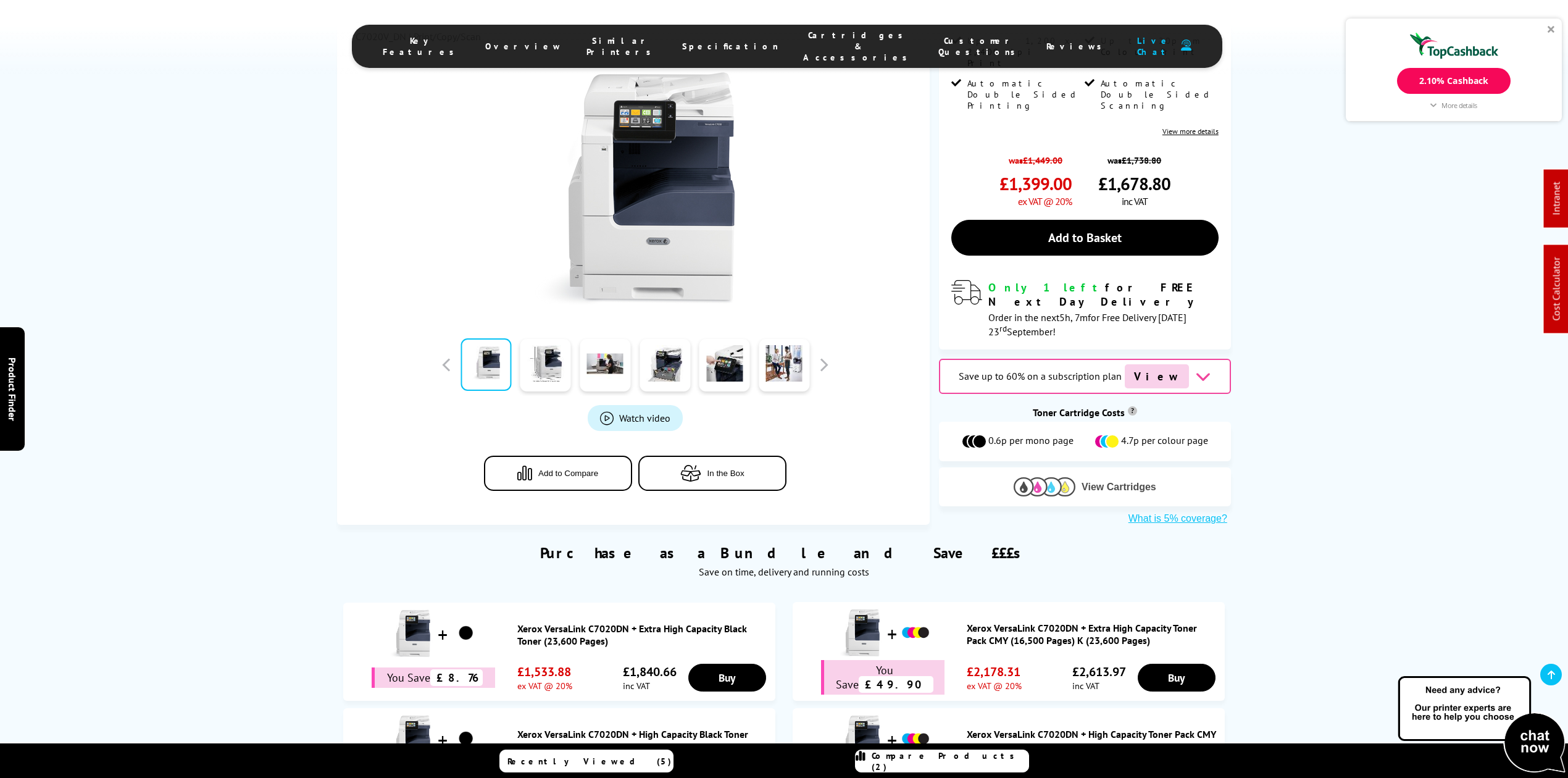
click at [1087, 482] on span "View Cartridges" at bounding box center [1119, 487] width 75 height 11
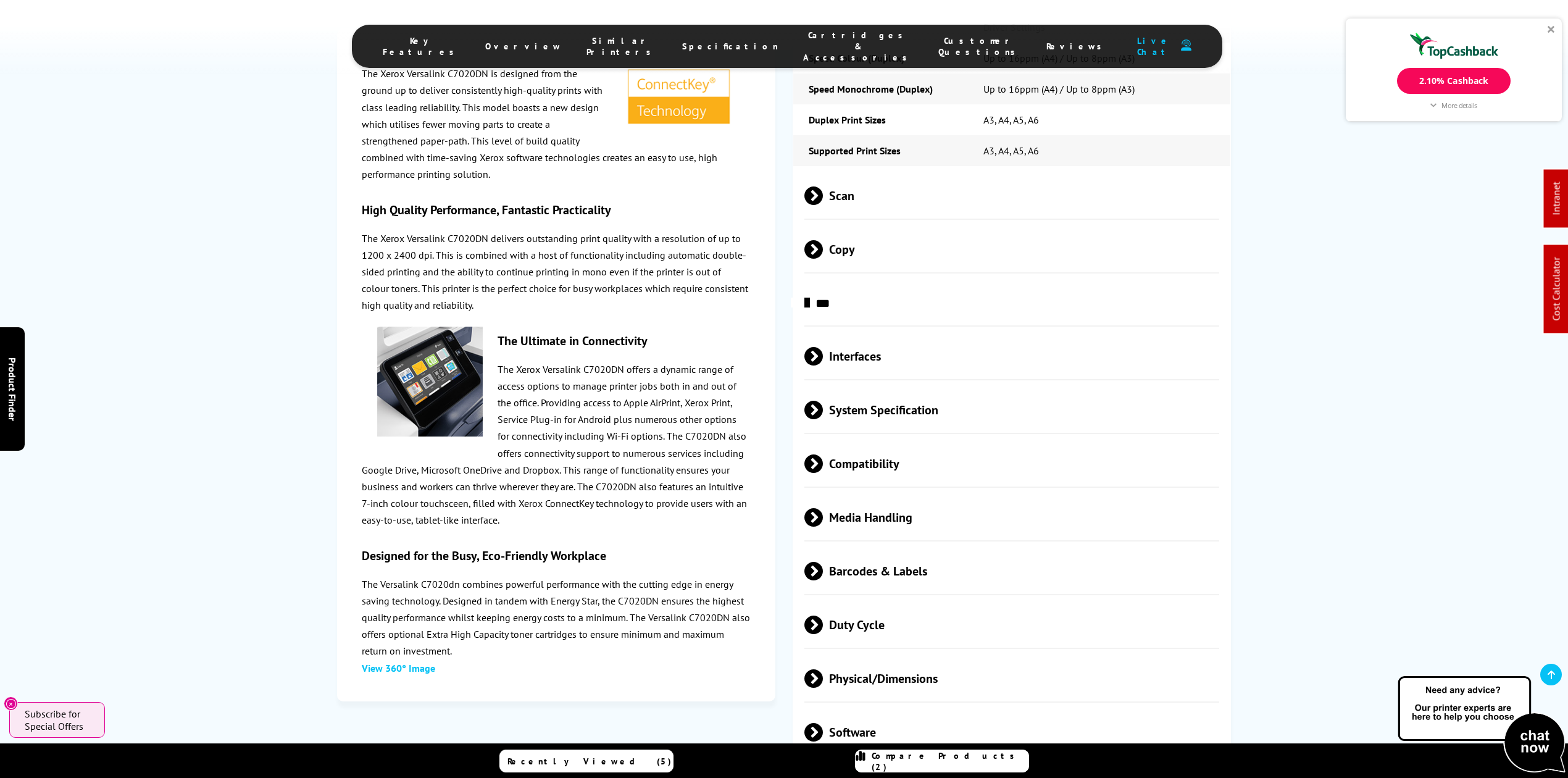
scroll to position [4500, 0]
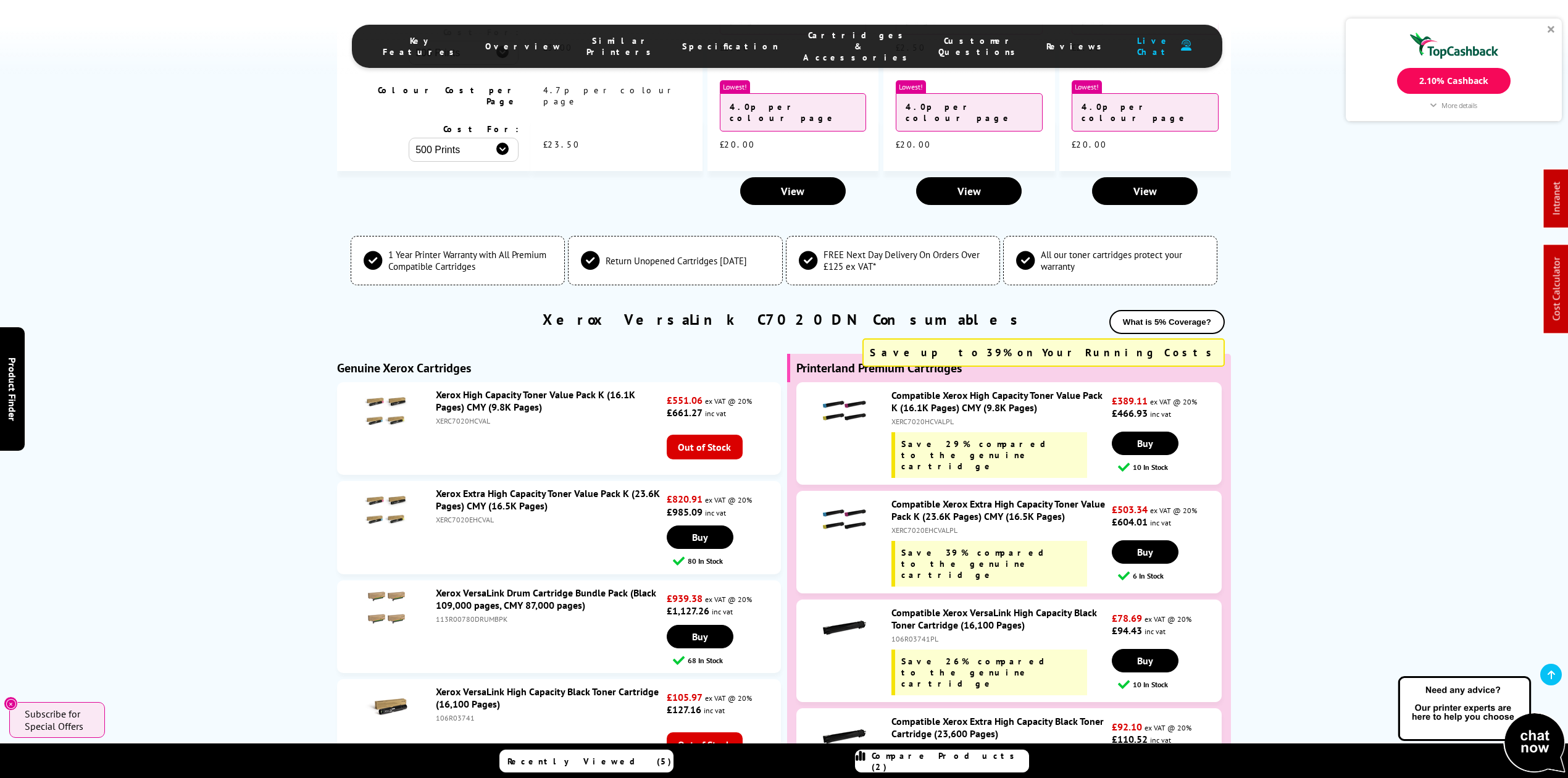
click at [463, 580] on li "Xerox VersaLink Drum Cartridge Bundle Pack (Black 109,000 pages, CMY 87,000 pag…" at bounding box center [559, 626] width 444 height 93
copy div "113R00780DRUMBPK"
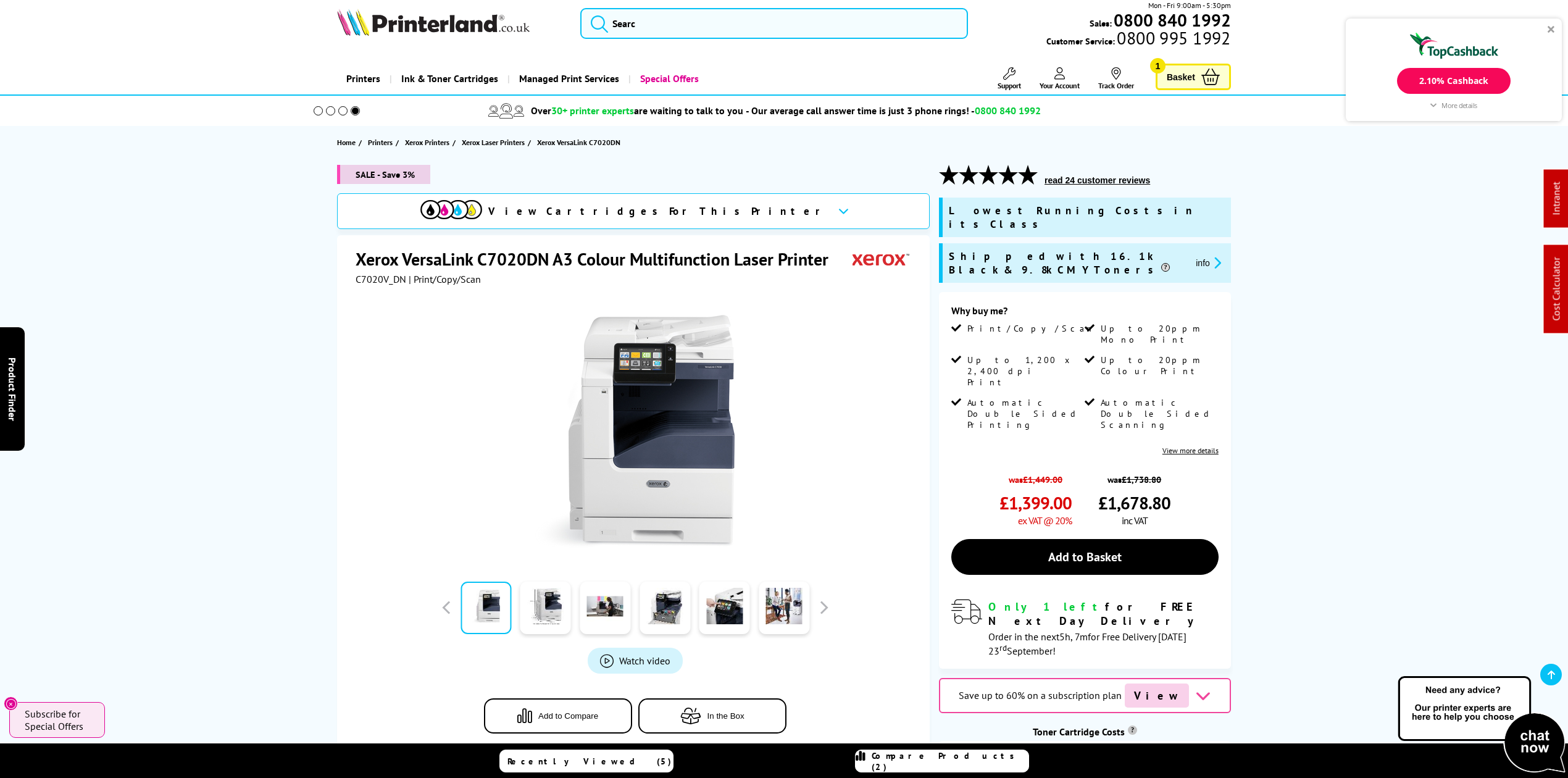
scroll to position [0, 0]
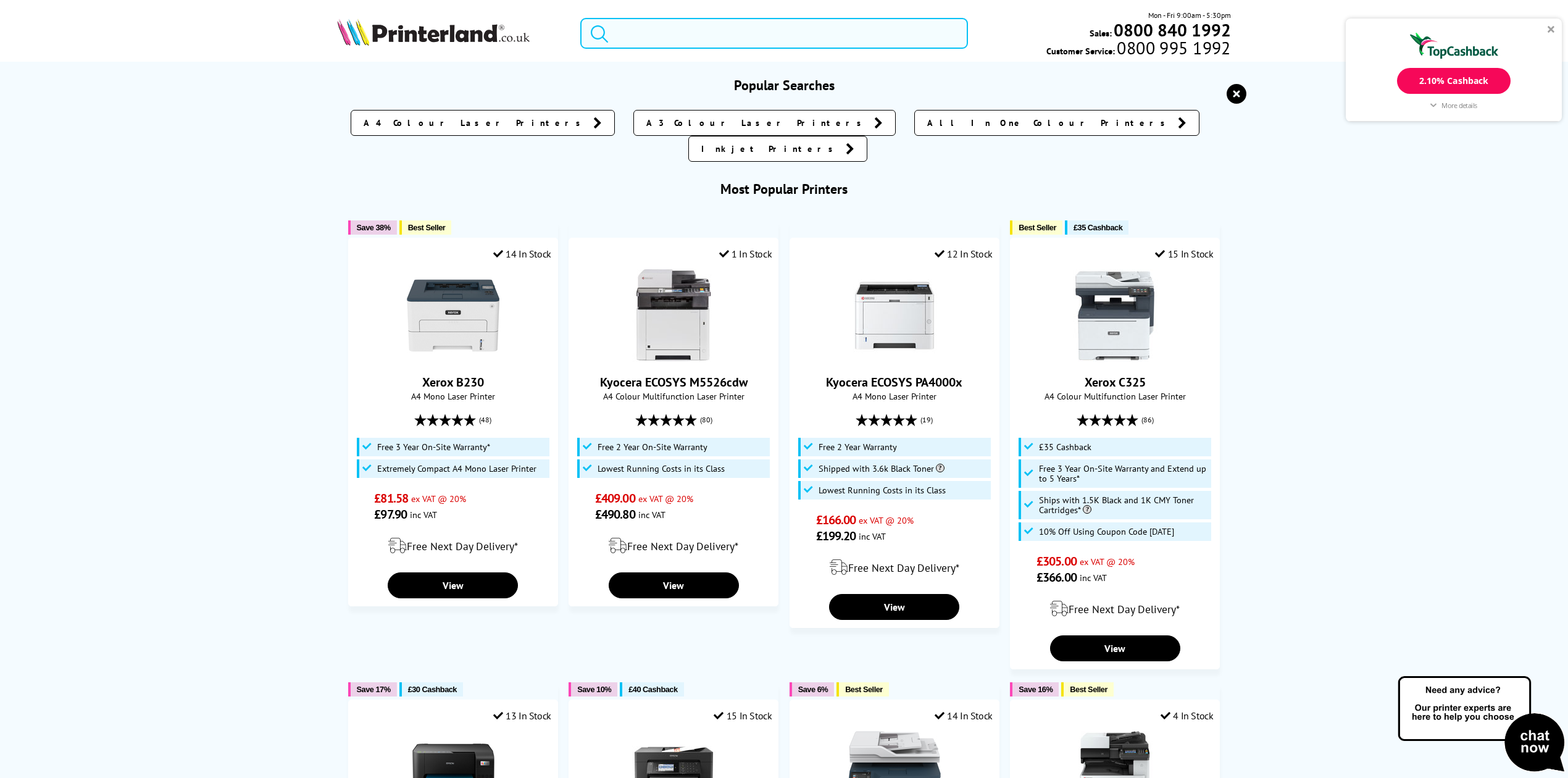
click at [708, 38] on input "search" at bounding box center [774, 33] width 388 height 31
paste input "MFCJ6540DWZU1"
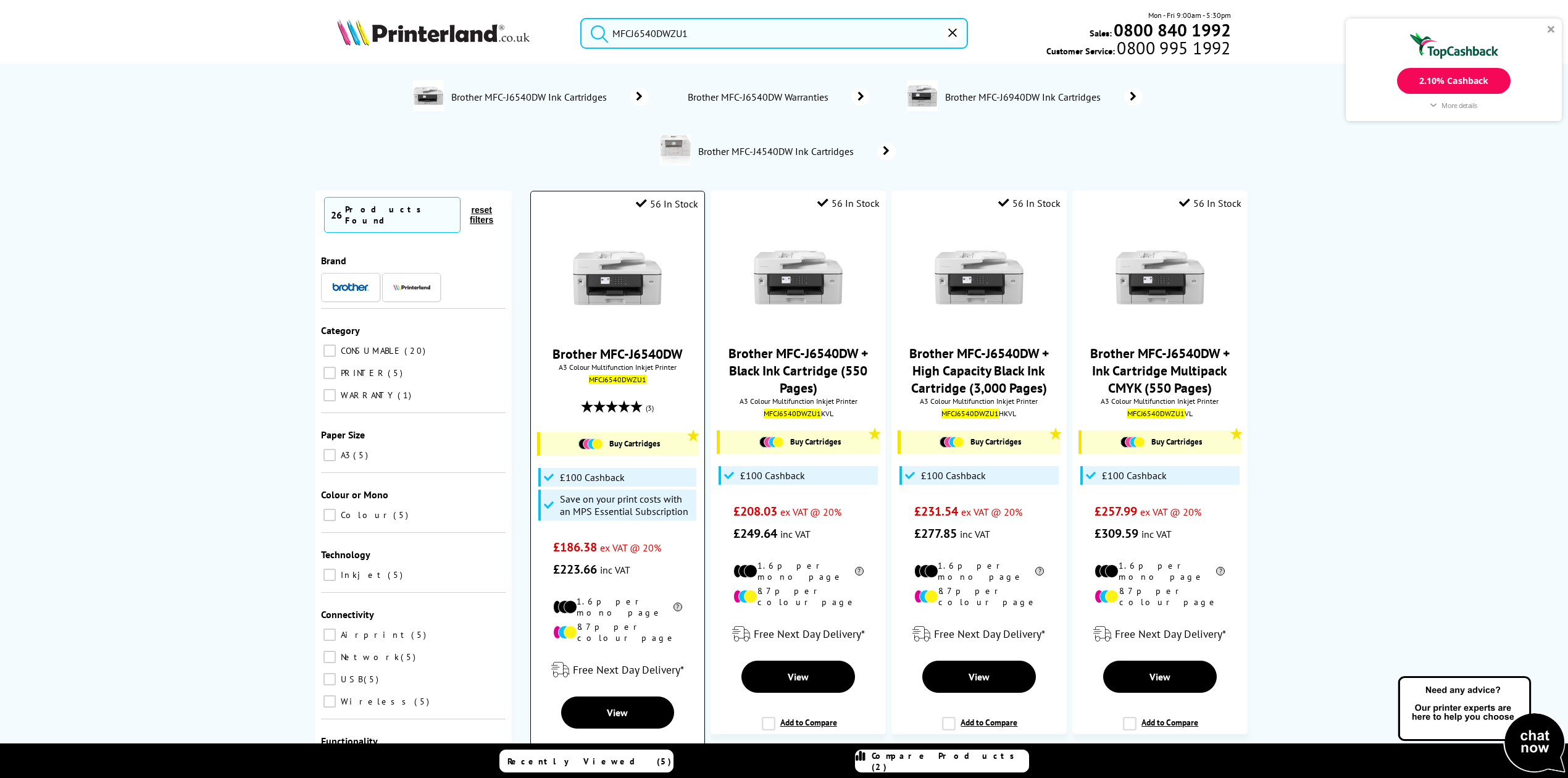
type input "MFCJ6540DWZU1"
click at [625, 282] on img at bounding box center [617, 277] width 93 height 93
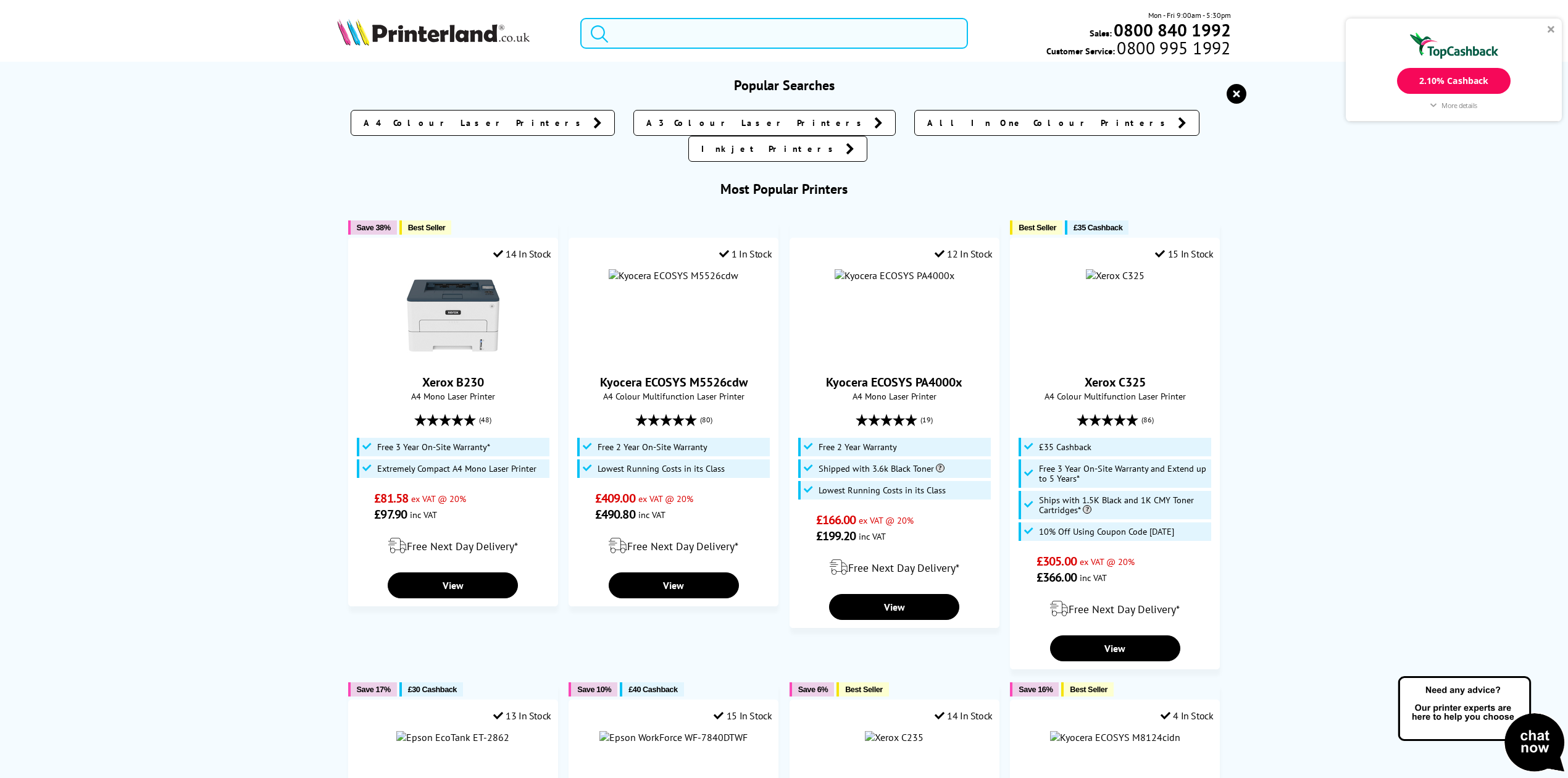
click at [663, 25] on input "search" at bounding box center [774, 33] width 388 height 31
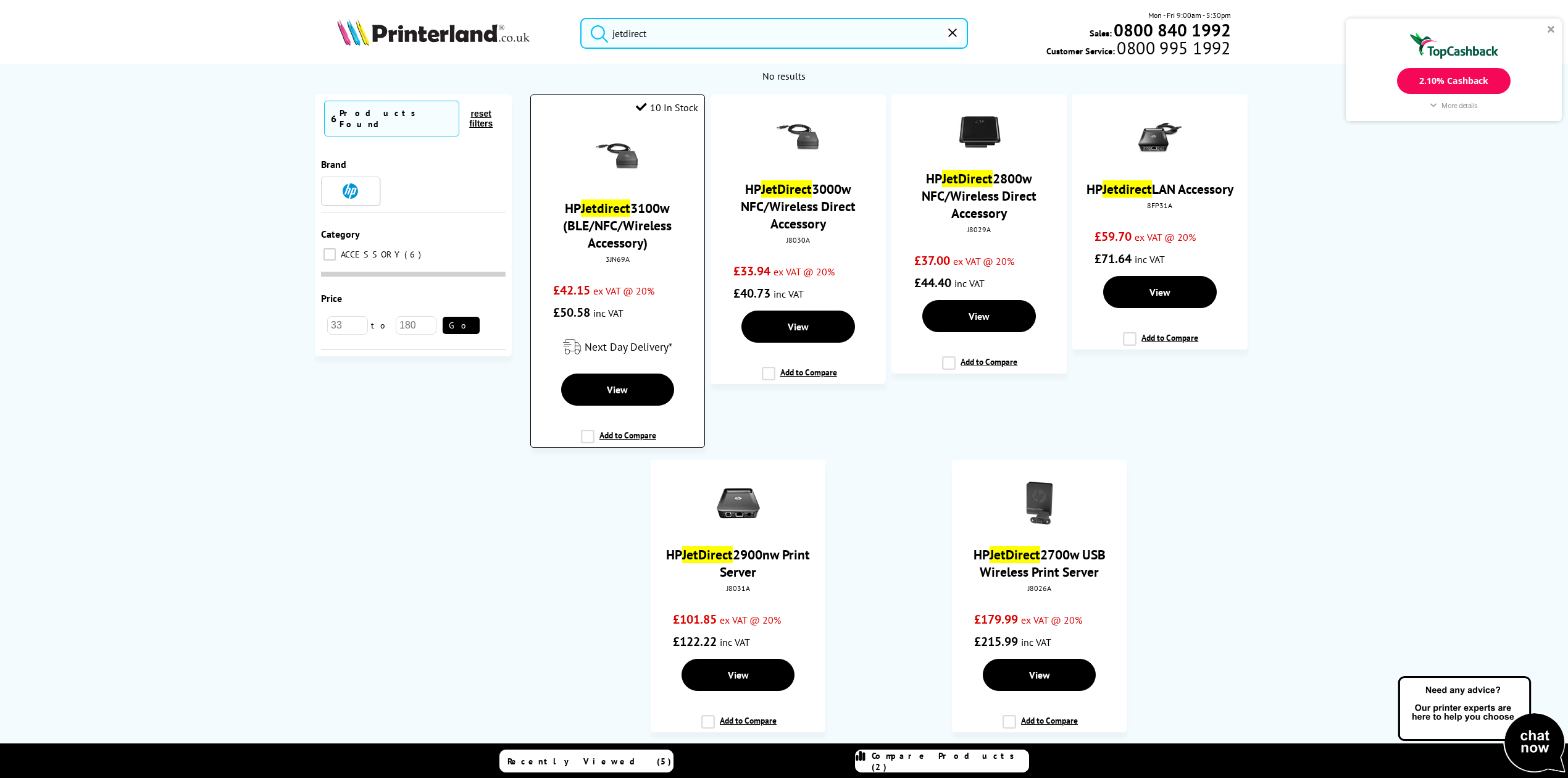
type input "jetdirect"
click at [615, 219] on link "HP Jetdirect 3100w (BLE/NFC/Wireless Accessory)" at bounding box center [618, 226] width 109 height 52
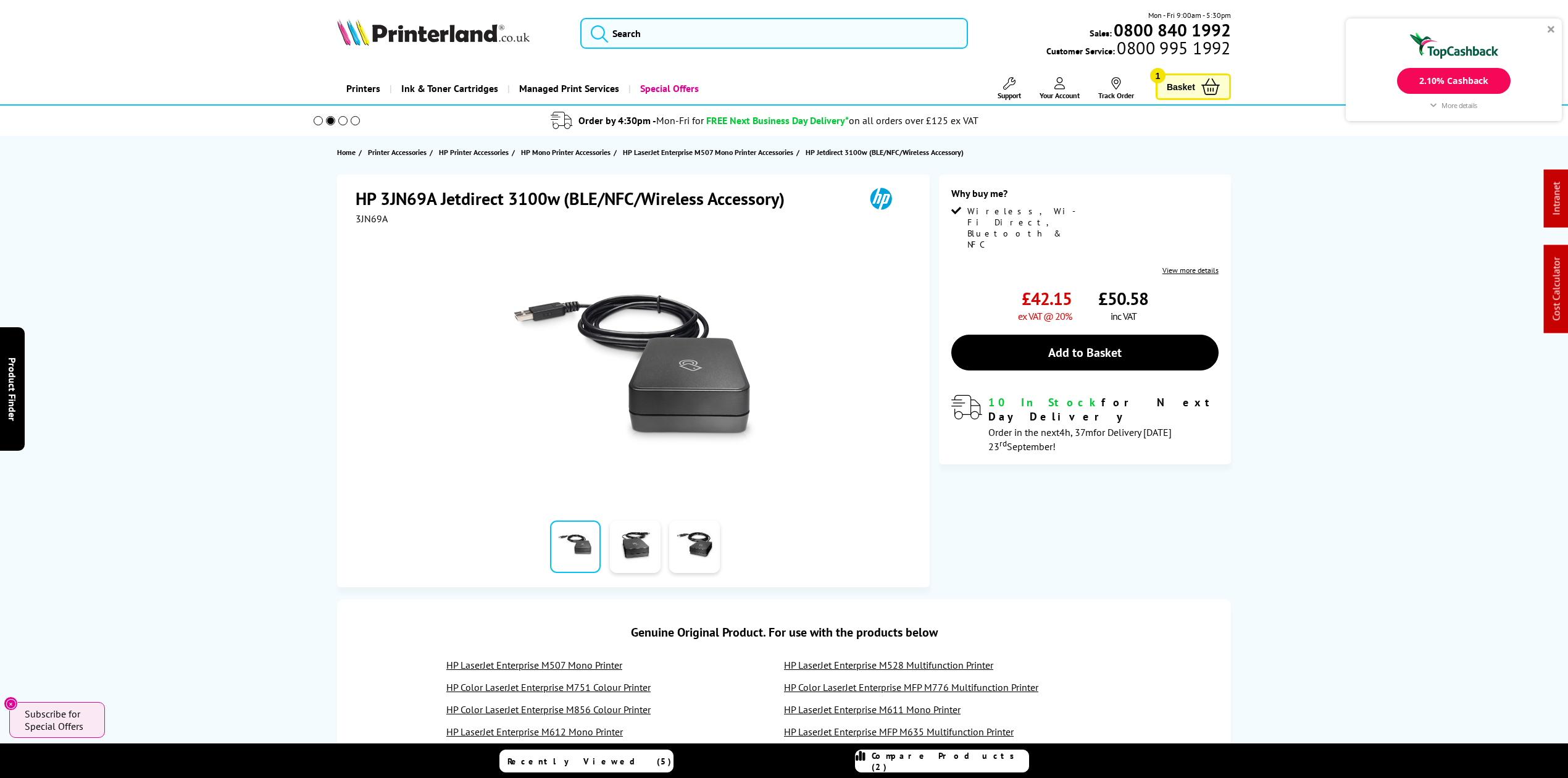
click at [1550, 28] on div at bounding box center [1552, 29] width 8 height 8
click at [381, 216] on span "3JN69A" at bounding box center [372, 218] width 33 height 12
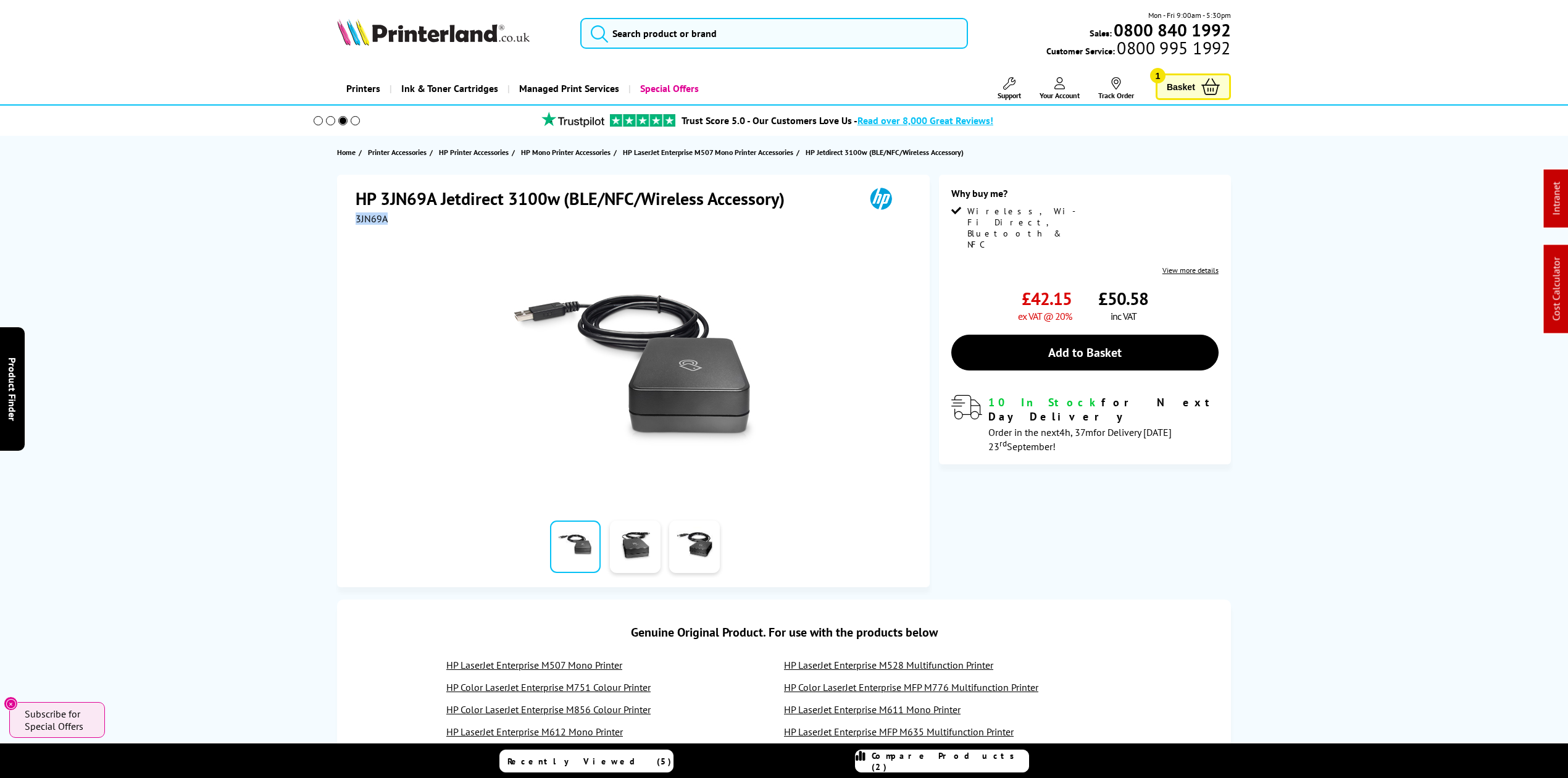
copy span "3JN69A"
click at [698, 52] on div "Mon - Fri 9:00am - 5:30pm Sales: 0800 840 1992 Customer Service: 0800 995 1992" at bounding box center [784, 36] width 988 height 54
click at [704, 31] on input "search" at bounding box center [774, 33] width 388 height 31
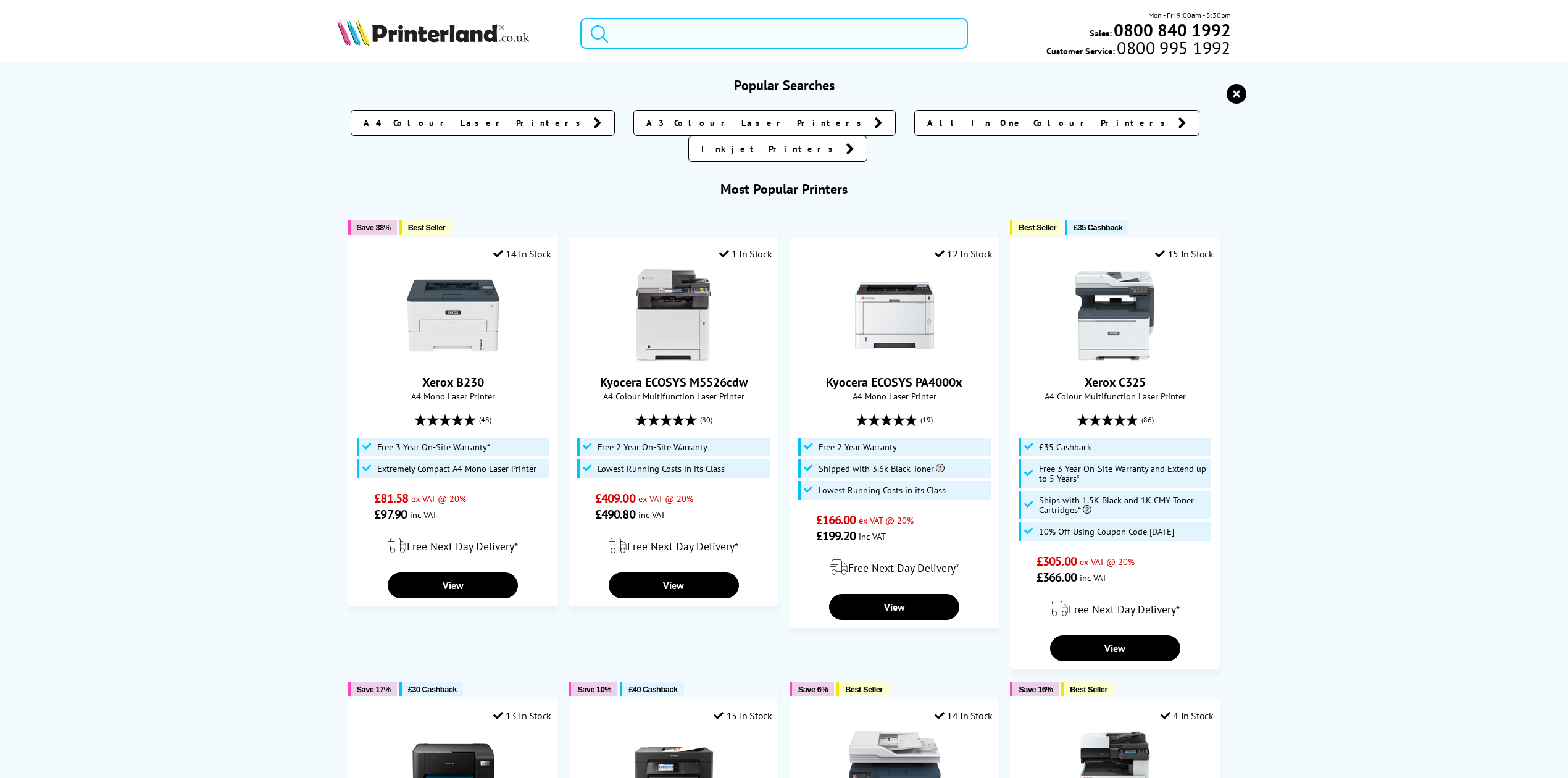
paste input "44844469"
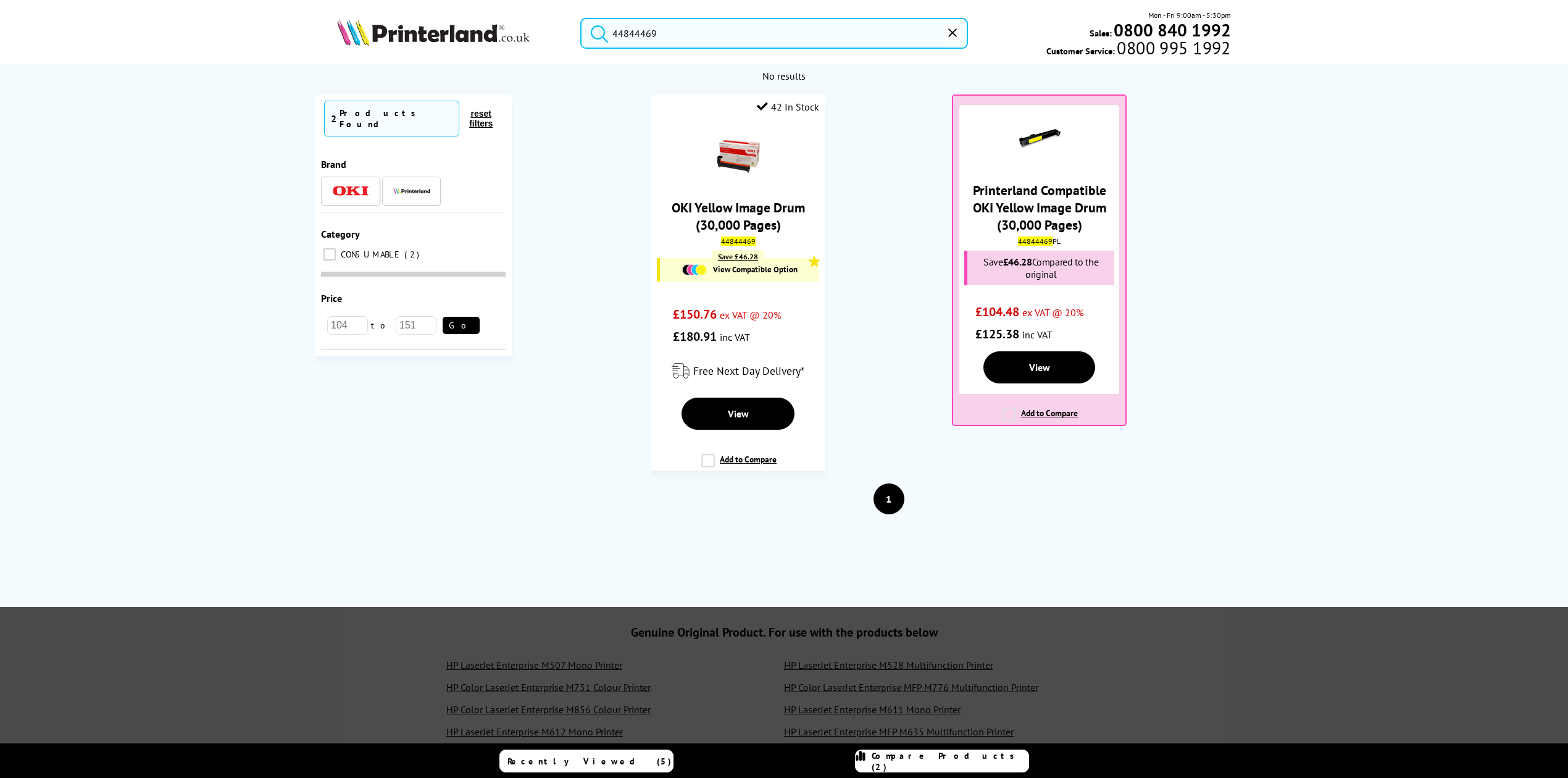
drag, startPoint x: 757, startPoint y: 31, endPoint x: 219, endPoint y: 79, distance: 540.1
click at [219, 79] on header "44844469 Mon - Fri 9:00am - 5:30pm Sales: 0800 840 1992 Customer Service: 0800 …" at bounding box center [784, 53] width 1568 height 105
paste input "72"
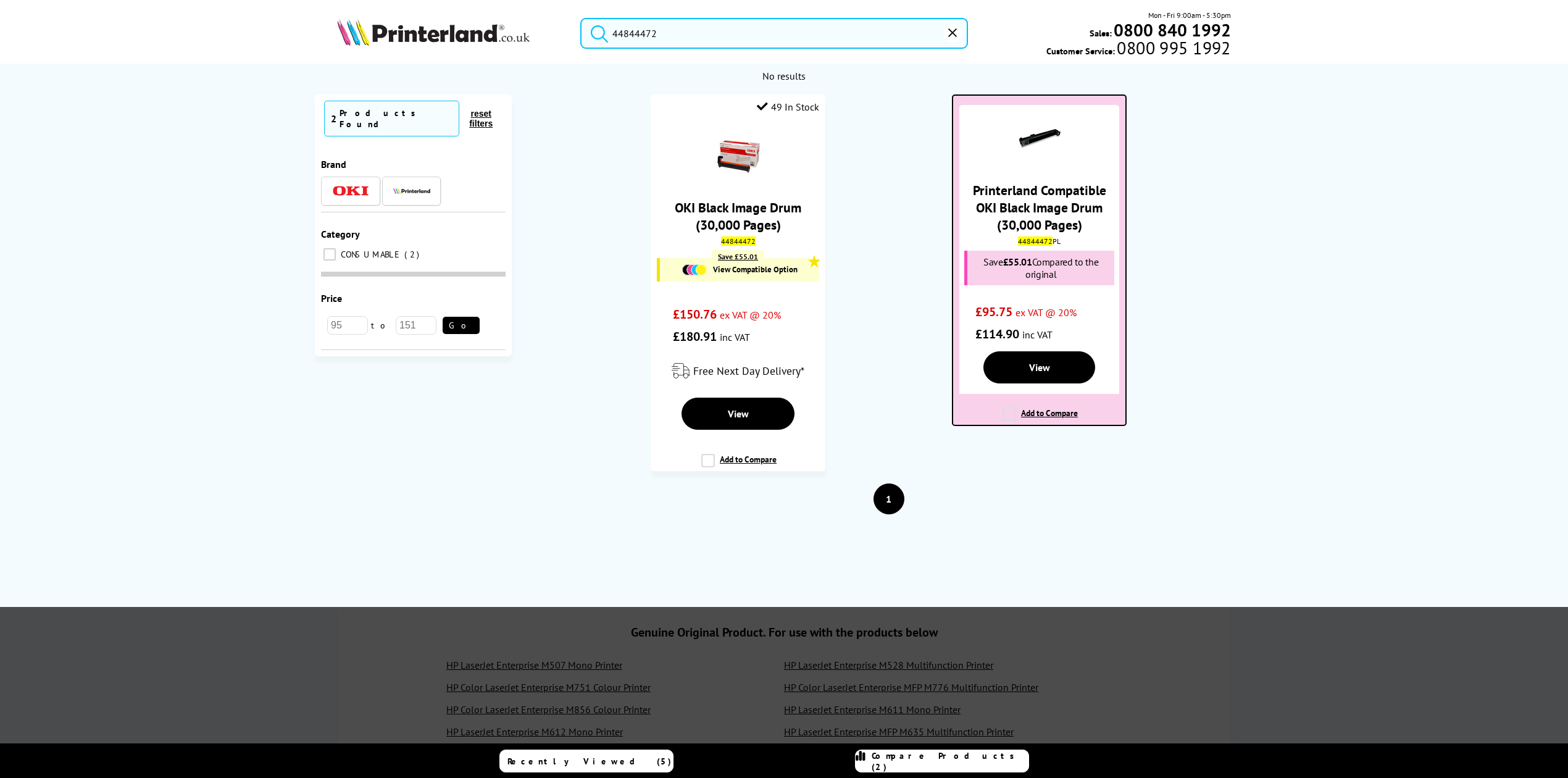
type input "44844472"
